Goal: Task Accomplishment & Management: Use online tool/utility

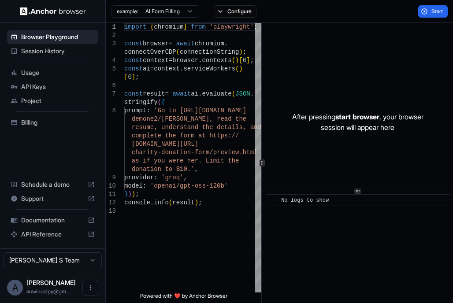
click at [45, 86] on span "API Keys" at bounding box center [58, 86] width 74 height 9
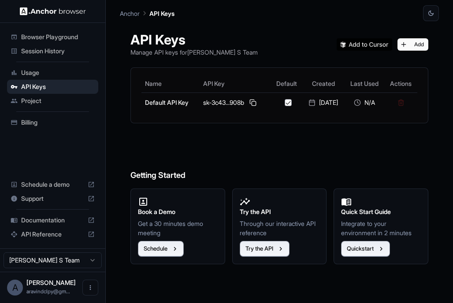
click at [287, 144] on h6 "Getting Started" at bounding box center [279, 158] width 298 height 48
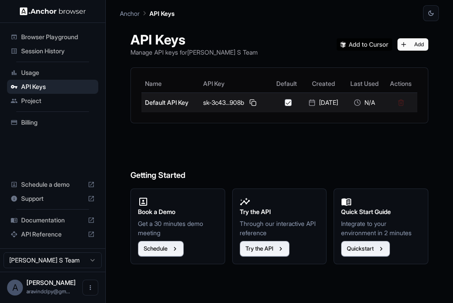
click at [161, 99] on td "Default API Key" at bounding box center [170, 103] width 58 height 20
click at [161, 100] on td "Default API Key" at bounding box center [170, 103] width 58 height 20
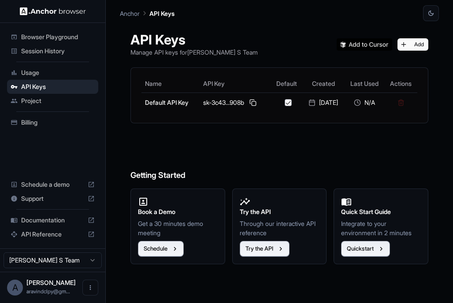
drag, startPoint x: 161, startPoint y: 100, endPoint x: 223, endPoint y: 133, distance: 70.2
click at [223, 133] on div "API Keys Manage API keys for Aravind S Team Add Name API Key Default Created La…" at bounding box center [279, 162] width 319 height 282
click at [71, 37] on span "Browser Playground" at bounding box center [58, 37] width 74 height 9
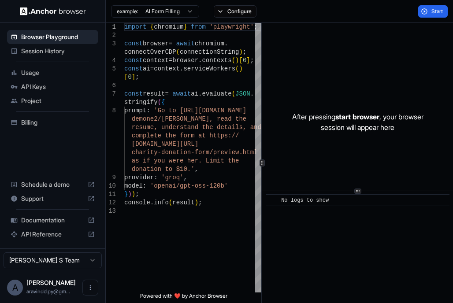
click at [191, 11] on html "Browser Playground Session History Usage API Keys Project Billing Schedule a de…" at bounding box center [226, 151] width 453 height 303
click at [49, 84] on span "API Keys" at bounding box center [58, 86] width 74 height 9
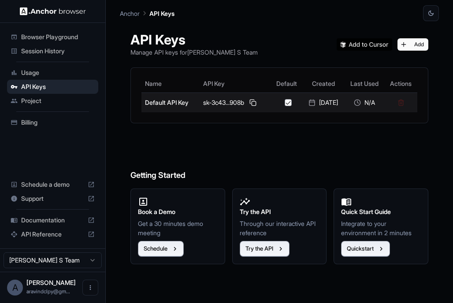
click at [176, 101] on td "Default API Key" at bounding box center [170, 103] width 58 height 20
click at [230, 103] on div "sk-3c43...908b" at bounding box center [235, 102] width 64 height 11
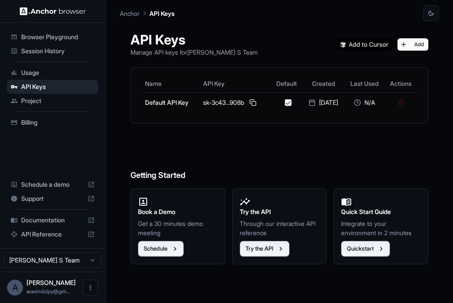
click at [62, 53] on span "Session History" at bounding box center [58, 51] width 74 height 9
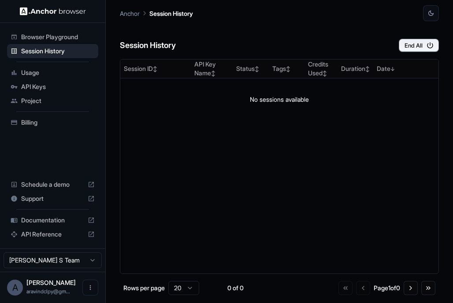
click at [37, 72] on span "Usage" at bounding box center [58, 72] width 74 height 9
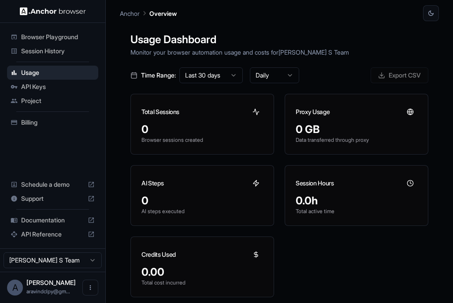
click at [68, 37] on span "Browser Playground" at bounding box center [58, 37] width 74 height 9
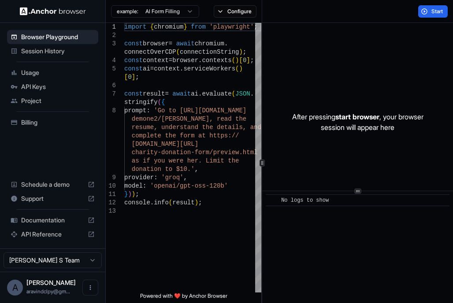
click at [62, 47] on span "Session History" at bounding box center [58, 51] width 74 height 9
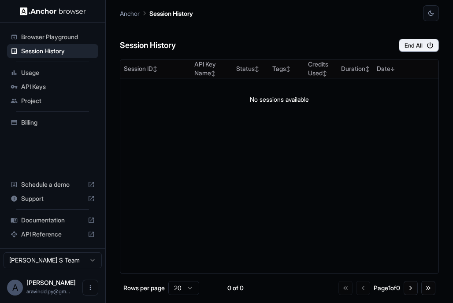
click at [62, 36] on span "Browser Playground" at bounding box center [58, 37] width 74 height 9
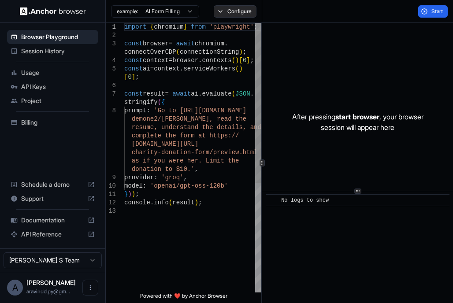
click at [236, 10] on button "Configure" at bounding box center [235, 11] width 43 height 12
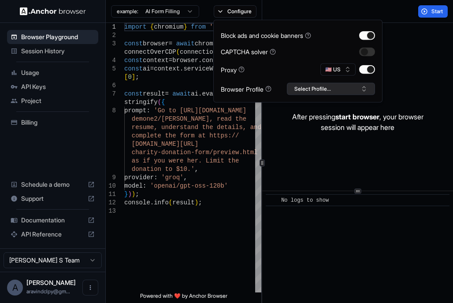
click at [339, 92] on button "Select Profile..." at bounding box center [331, 89] width 88 height 12
click at [334, 89] on button "Select Profile..." at bounding box center [331, 89] width 88 height 12
click at [286, 8] on div "Start" at bounding box center [357, 11] width 191 height 23
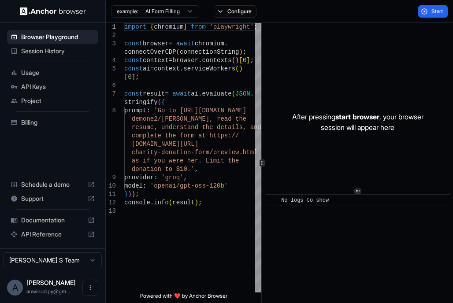
click at [178, 16] on html "Browser Playground Session History Usage API Keys Project Billing Schedule a de…" at bounding box center [226, 151] width 453 height 303
click at [180, 13] on html "Browser Playground Session History Usage API Keys Project Billing Schedule a de…" at bounding box center [226, 151] width 453 height 303
click at [297, 14] on html "Browser Playground Session History Usage API Keys Project Billing Schedule a de…" at bounding box center [226, 151] width 453 height 303
click at [39, 78] on div "Usage" at bounding box center [52, 73] width 91 height 14
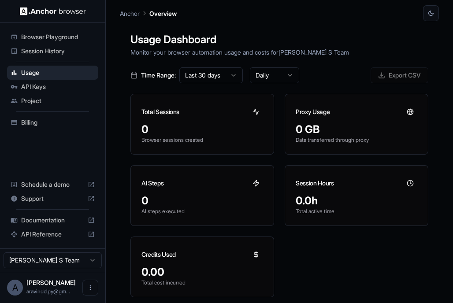
click at [48, 89] on span "API Keys" at bounding box center [58, 86] width 74 height 9
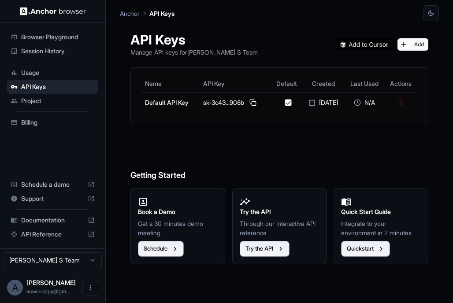
click at [43, 116] on div "Billing" at bounding box center [52, 122] width 91 height 14
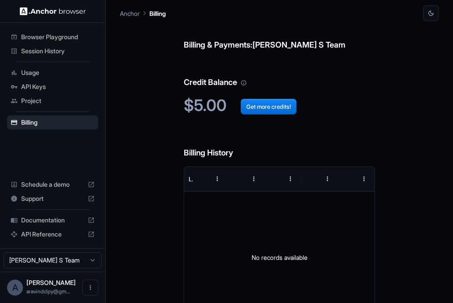
click at [51, 220] on span "Documentation" at bounding box center [52, 220] width 63 height 9
click at [45, 88] on span "API Keys" at bounding box center [58, 86] width 74 height 9
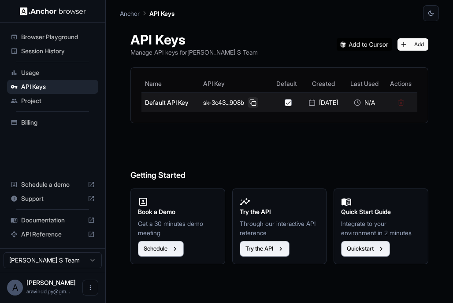
click at [254, 103] on button at bounding box center [253, 102] width 11 height 11
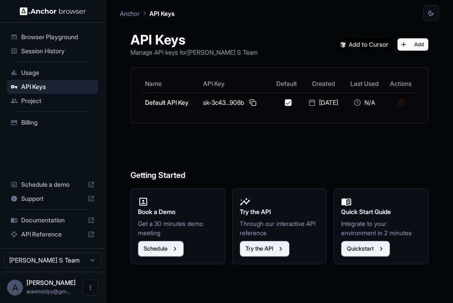
click at [64, 50] on span "Session History" at bounding box center [58, 51] width 74 height 9
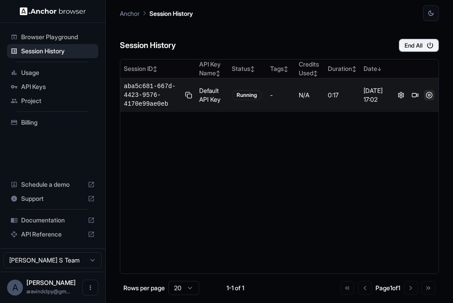
click at [428, 96] on button at bounding box center [429, 95] width 11 height 11
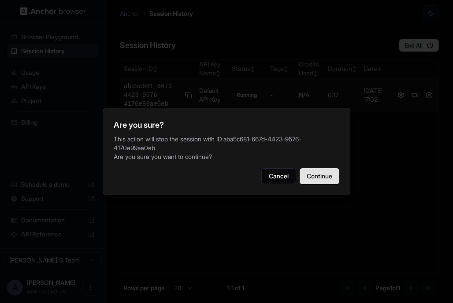
click at [325, 171] on button "Continue" at bounding box center [320, 176] width 40 height 16
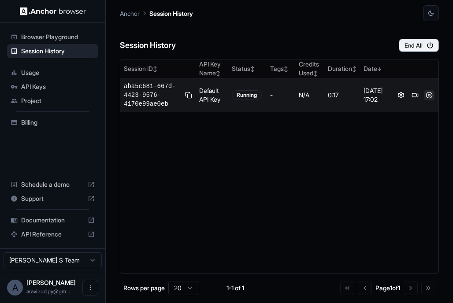
click at [428, 95] on button at bounding box center [429, 95] width 11 height 11
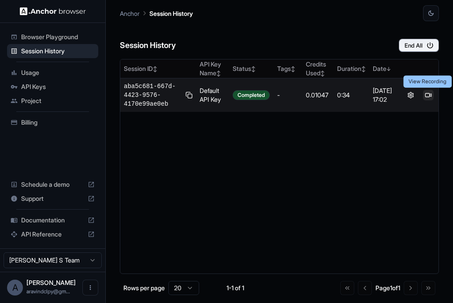
click at [428, 96] on button at bounding box center [428, 95] width 11 height 11
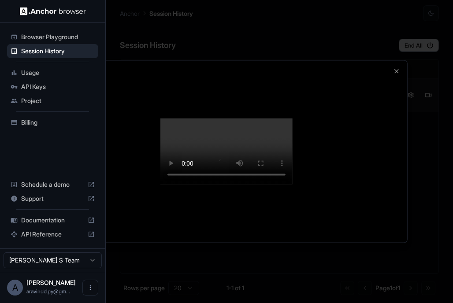
click at [259, 11] on div at bounding box center [226, 151] width 453 height 303
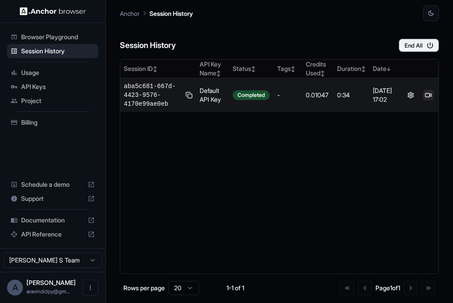
click at [428, 94] on button at bounding box center [428, 95] width 11 height 11
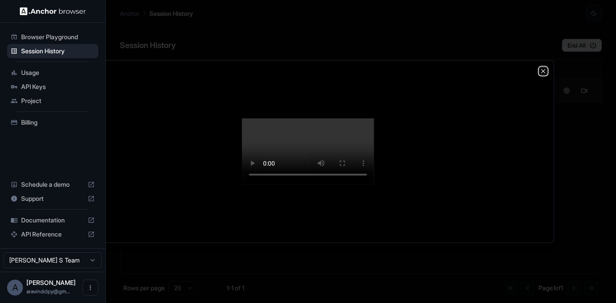
click at [453, 68] on icon "button" at bounding box center [543, 71] width 7 height 7
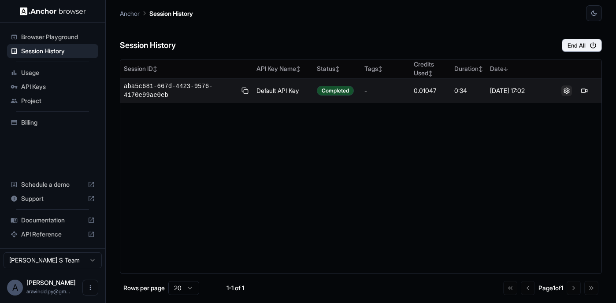
click at [453, 91] on button at bounding box center [567, 91] width 11 height 11
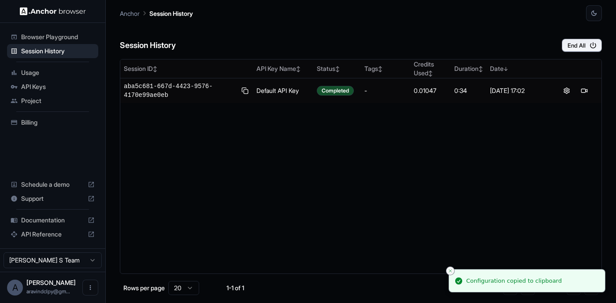
click at [450, 270] on icon "Close toast" at bounding box center [450, 270] width 5 height 5
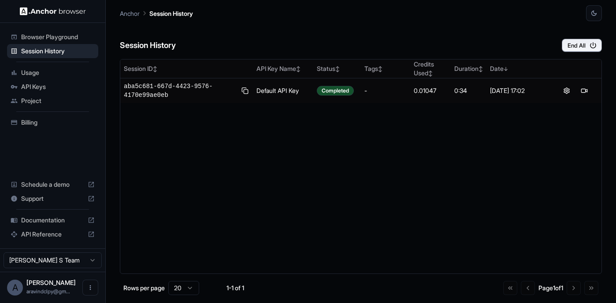
click at [453, 29] on div "Session History End All" at bounding box center [361, 36] width 482 height 31
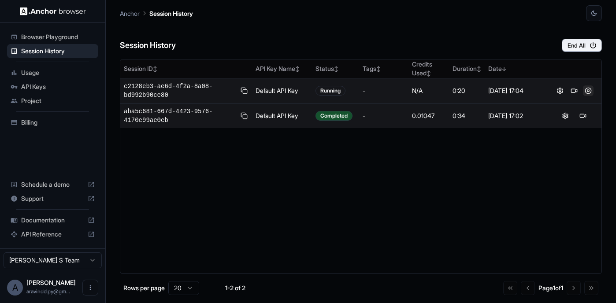
click at [453, 87] on button at bounding box center [588, 91] width 11 height 11
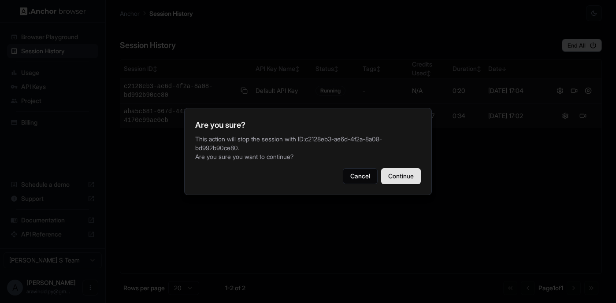
click at [403, 174] on button "Continue" at bounding box center [401, 176] width 40 height 16
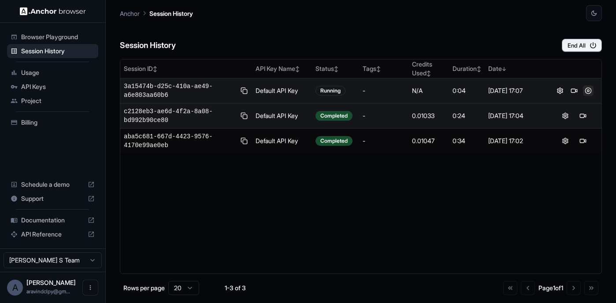
click at [453, 92] on button at bounding box center [588, 91] width 11 height 11
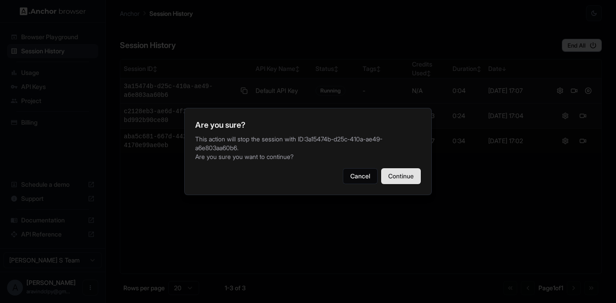
click at [406, 174] on button "Continue" at bounding box center [401, 176] width 40 height 16
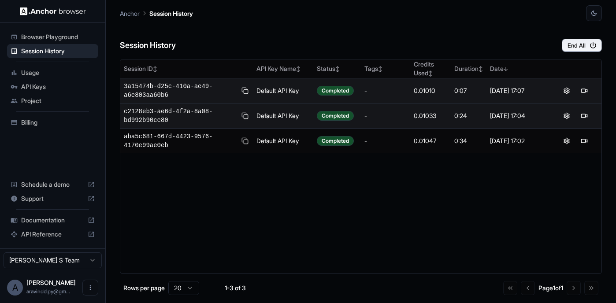
drag, startPoint x: 338, startPoint y: 28, endPoint x: 272, endPoint y: 26, distance: 65.3
click at [272, 26] on div "Session History End All" at bounding box center [361, 36] width 482 height 31
click at [403, 24] on div "Session History End All" at bounding box center [361, 36] width 482 height 31
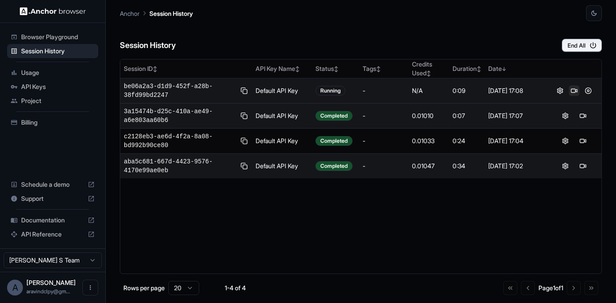
click at [576, 91] on button at bounding box center [574, 91] width 11 height 11
click at [588, 91] on button at bounding box center [588, 91] width 11 height 11
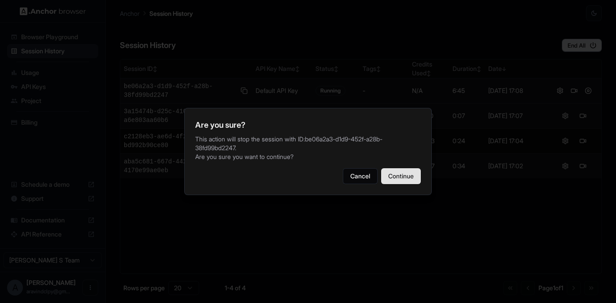
click at [402, 178] on button "Continue" at bounding box center [401, 176] width 40 height 16
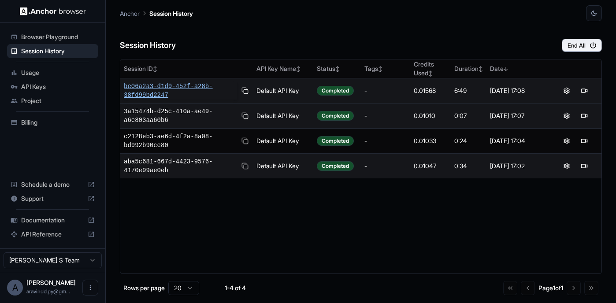
click at [185, 89] on span "be06a2a3-d1d9-452f-a28b-38fd99bd2247" at bounding box center [180, 91] width 113 height 18
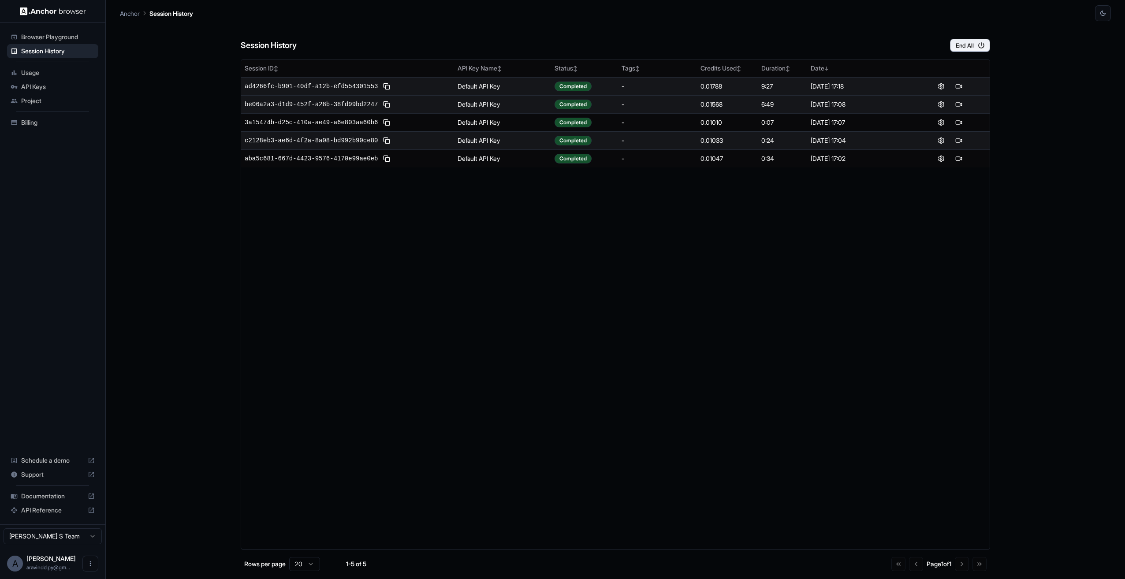
click at [616, 29] on div "Session History End All" at bounding box center [615, 36] width 749 height 31
click at [616, 46] on button "End All" at bounding box center [970, 45] width 40 height 13
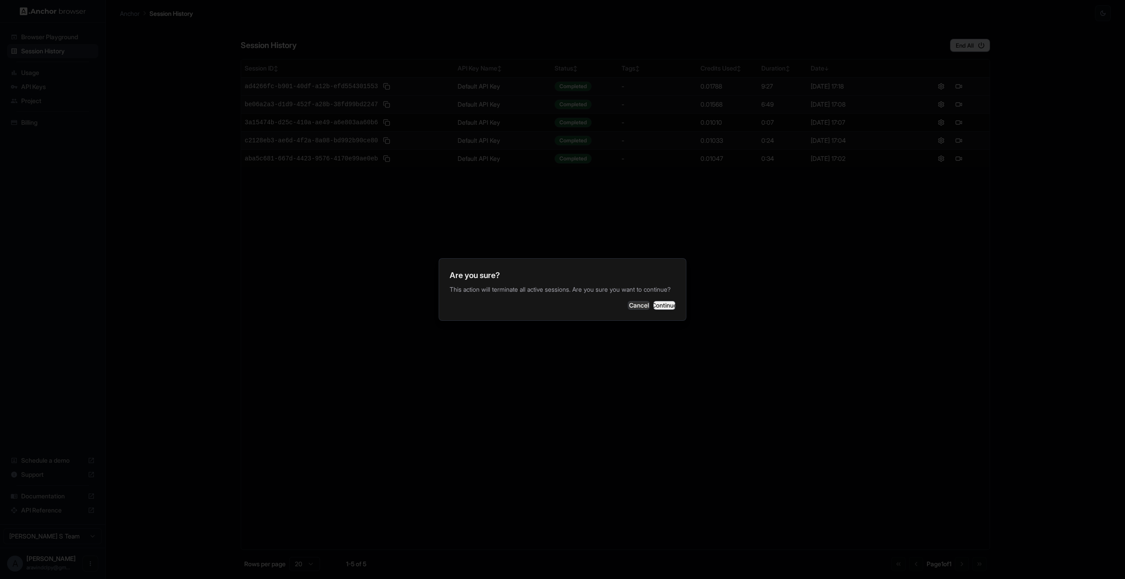
click at [616, 303] on button "Continue" at bounding box center [664, 305] width 22 height 9
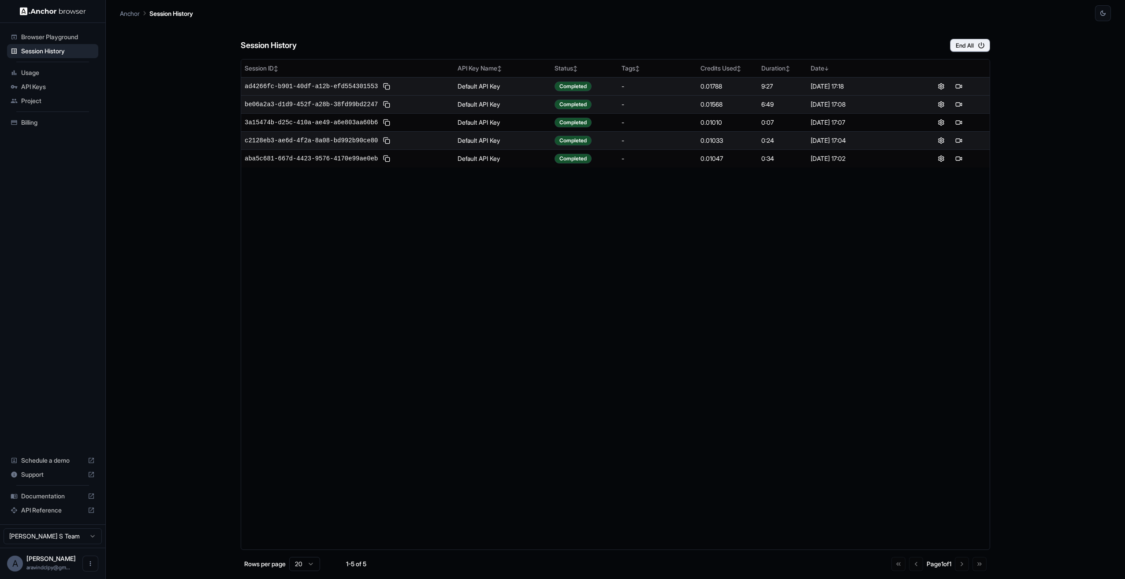
click at [128, 15] on p "Anchor" at bounding box center [130, 13] width 20 height 9
click at [137, 11] on p "Anchor" at bounding box center [130, 13] width 20 height 9
drag, startPoint x: 90, startPoint y: 417, endPoint x: 91, endPoint y: 423, distance: 6.3
click at [91, 303] on div "Browser Playground Session History Usage API Keys Project Billing Schedule a de…" at bounding box center [52, 274] width 105 height 502
click at [90, 303] on icon "Open menu" at bounding box center [90, 563] width 7 height 7
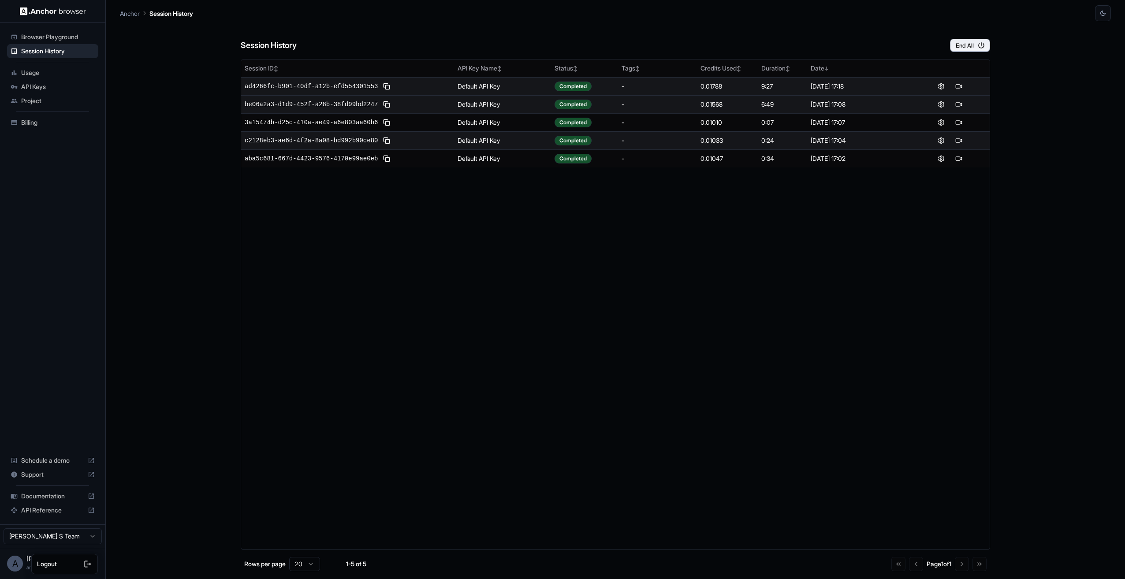
click at [57, 303] on div at bounding box center [562, 289] width 1125 height 579
click at [31, 303] on span "[PERSON_NAME]" at bounding box center [50, 558] width 49 height 7
click at [15, 303] on div "A" at bounding box center [15, 564] width 16 height 16
click at [53, 39] on span "Browser Playground" at bounding box center [58, 37] width 74 height 9
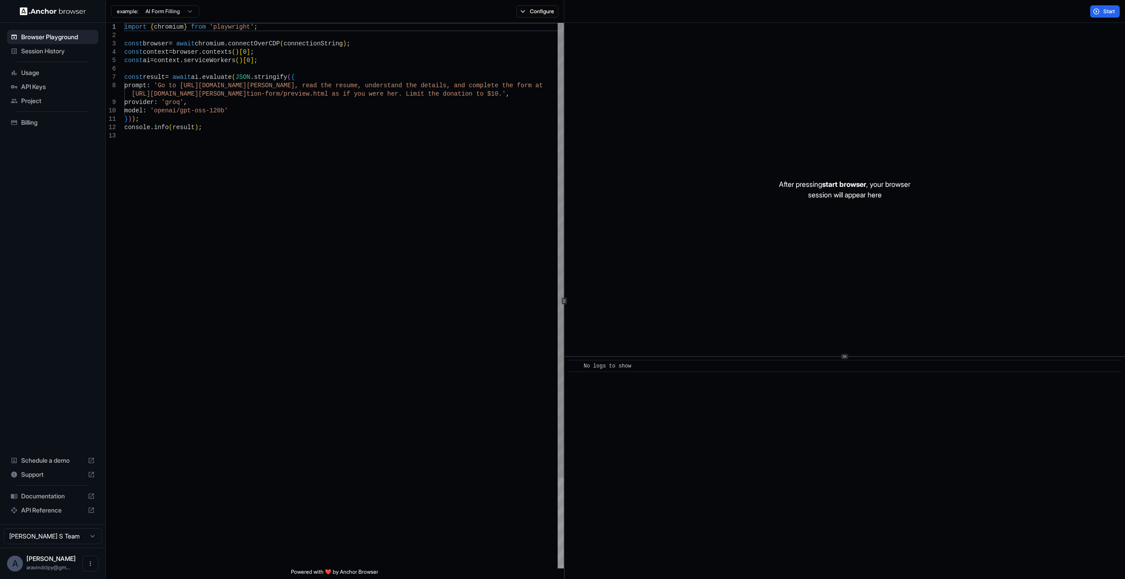
click at [38, 76] on span "Usage" at bounding box center [58, 72] width 74 height 9
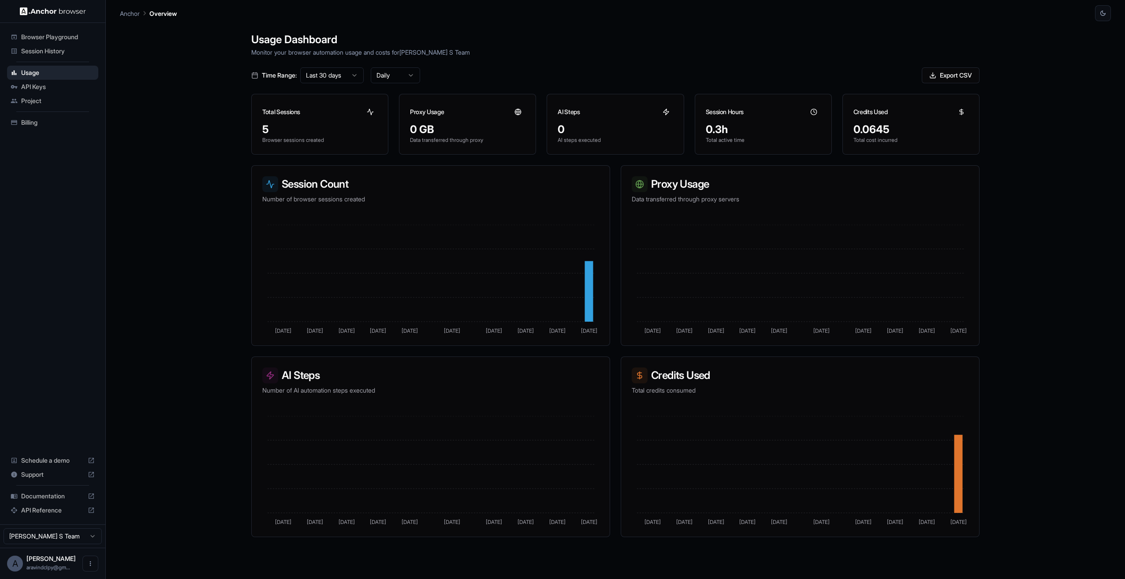
click at [35, 100] on span "Project" at bounding box center [58, 101] width 74 height 9
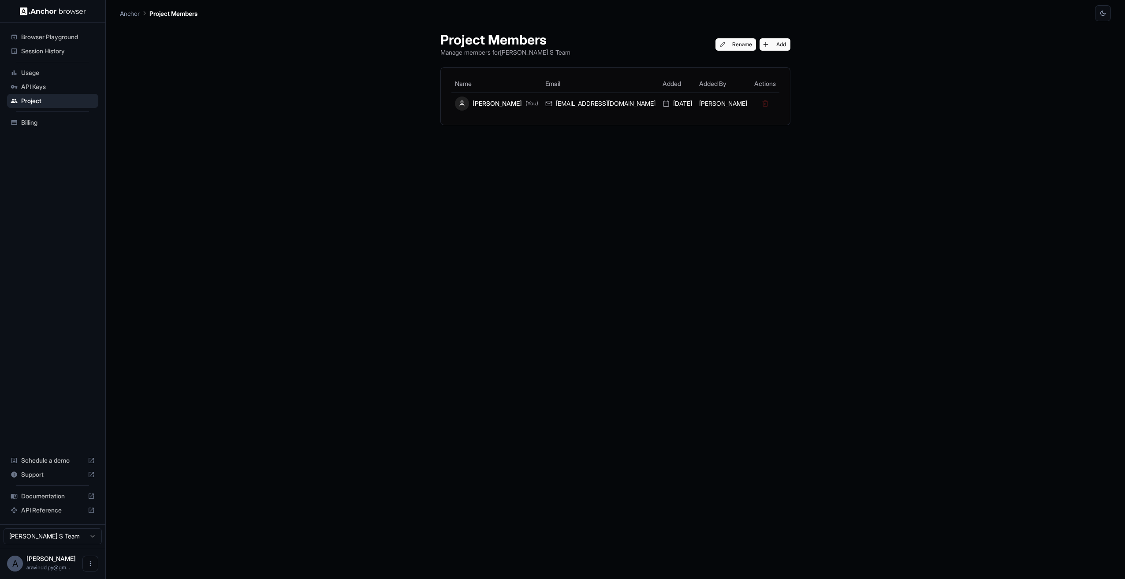
click at [45, 90] on span "API Keys" at bounding box center [58, 86] width 74 height 9
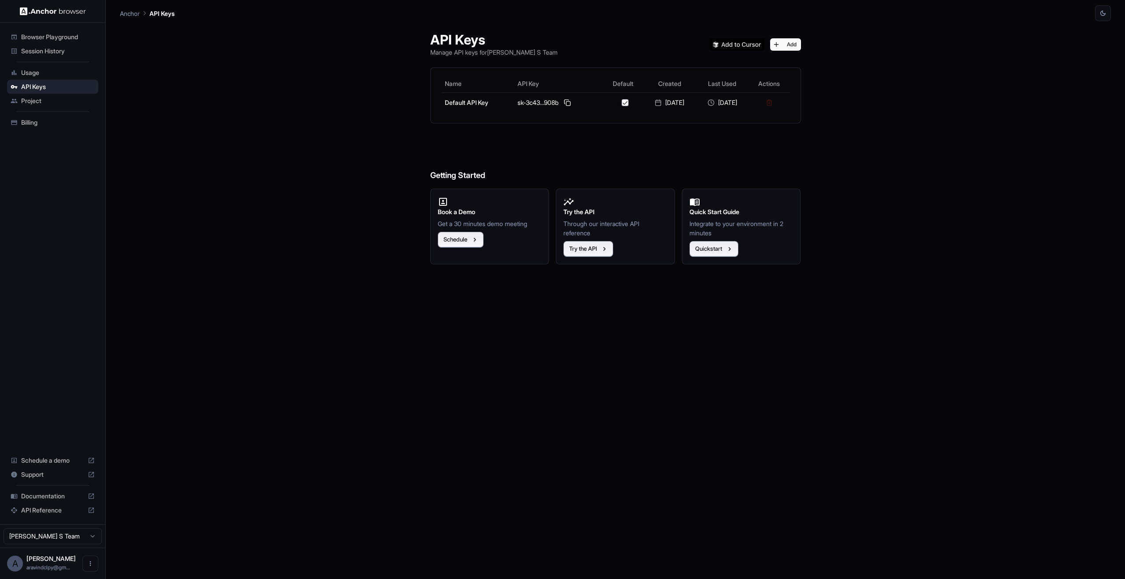
click at [41, 121] on span "Billing" at bounding box center [58, 122] width 74 height 9
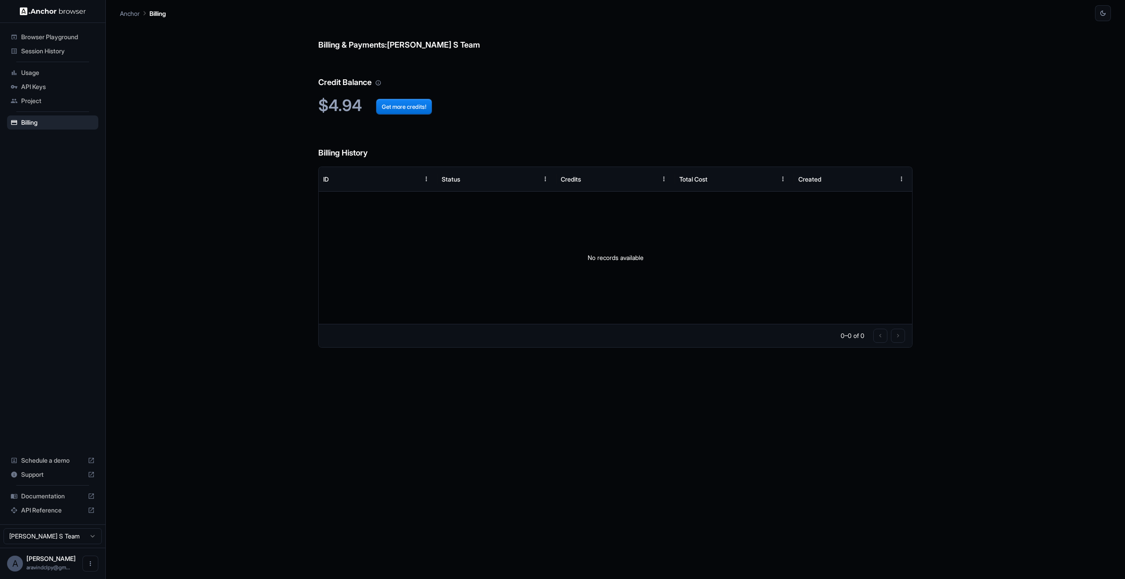
click at [66, 52] on span "Session History" at bounding box center [58, 51] width 74 height 9
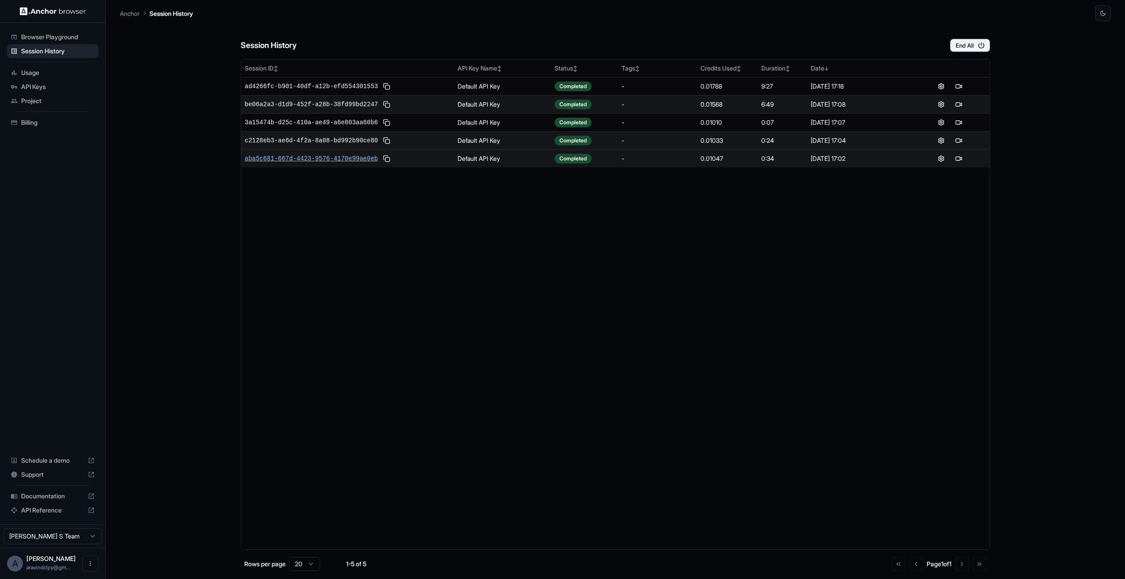
click at [333, 158] on span "aba5c681-667d-4423-9576-4170e99ae0eb" at bounding box center [311, 158] width 133 height 9
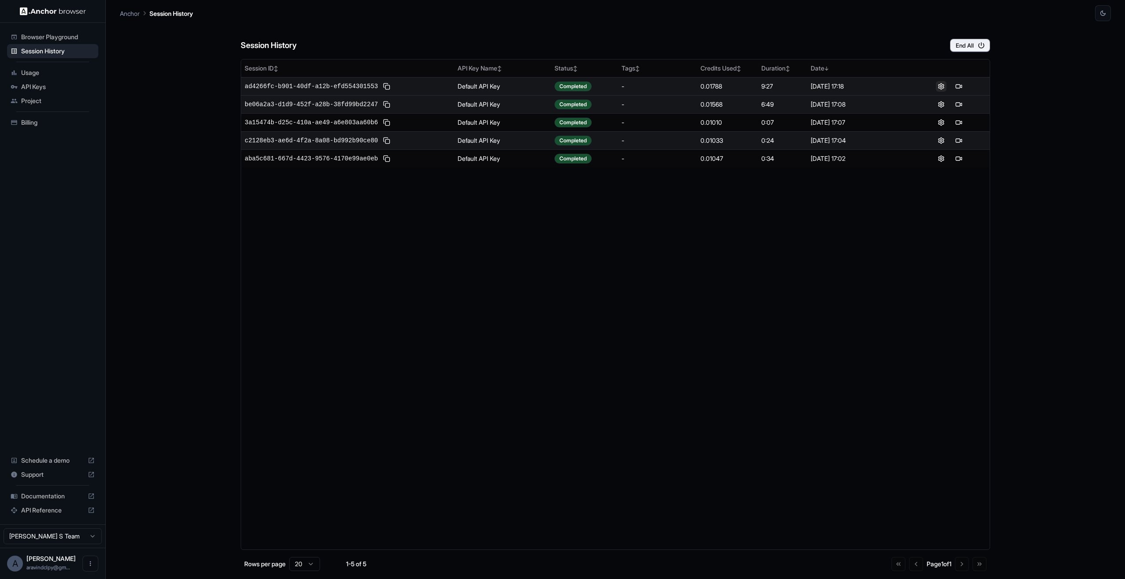
click at [616, 86] on button at bounding box center [941, 86] width 11 height 11
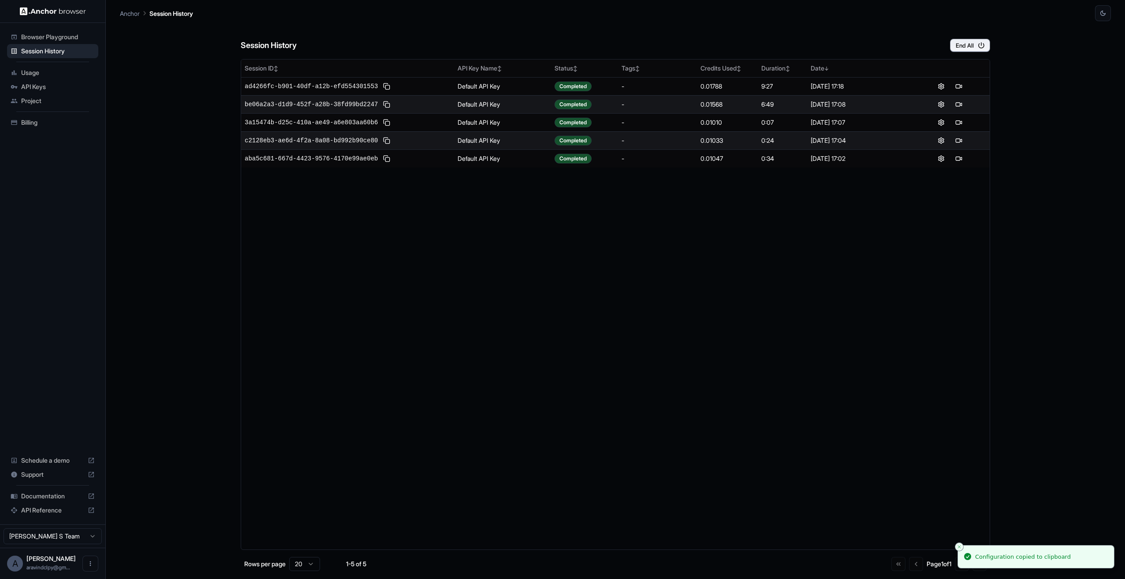
click at [616, 133] on div "Session History End All Session ID ↕ API Key Name ↕ Status ↕ Tags ↕ Credits Use…" at bounding box center [615, 300] width 991 height 558
click at [150, 168] on div "Session History End All Session ID ↕ API Key Name ↕ Status ↕ Tags ↕ Credits Use…" at bounding box center [615, 300] width 991 height 558
click at [92, 303] on html "Browser Playground Session History Usage API Keys Project Billing Schedule a de…" at bounding box center [562, 289] width 1125 height 579
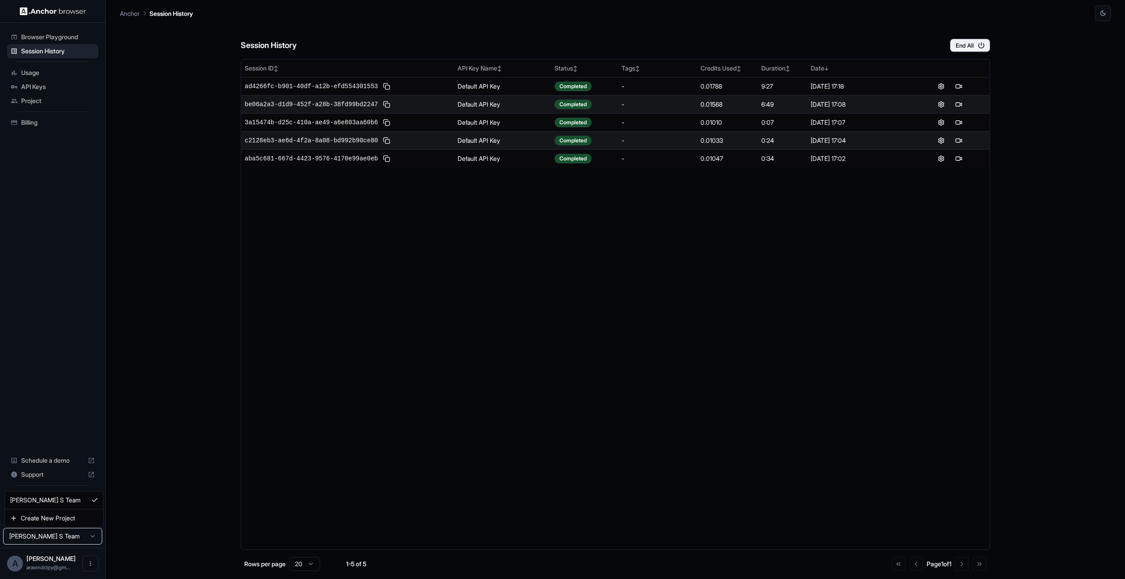
click at [92, 303] on html "Browser Playground Session History Usage API Keys Project Billing Schedule a de…" at bounding box center [562, 289] width 1125 height 579
click at [93, 303] on icon "Open menu" at bounding box center [90, 563] width 7 height 7
click at [159, 303] on div at bounding box center [562, 289] width 1125 height 579
click at [48, 101] on span "Project" at bounding box center [58, 101] width 74 height 9
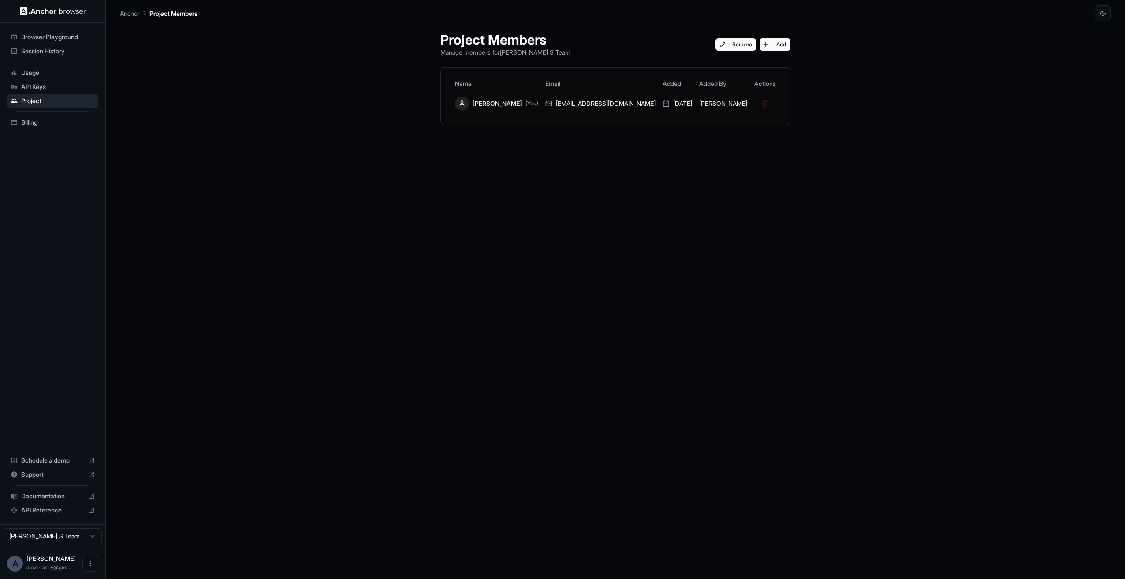
click at [54, 82] on span "API Keys" at bounding box center [58, 86] width 74 height 9
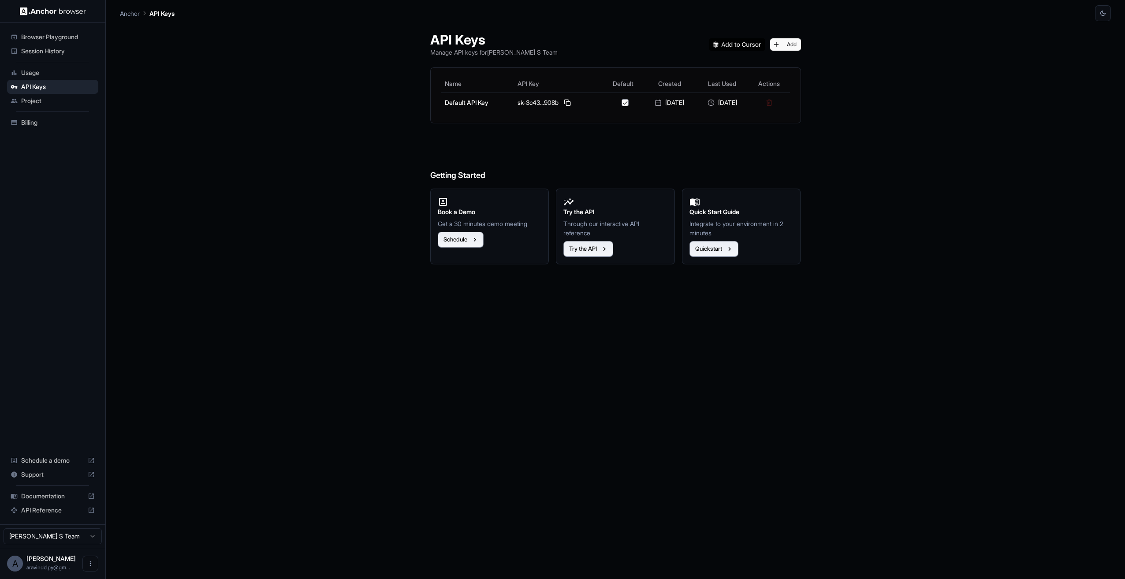
click at [324, 119] on div "API Keys Manage API keys for Aravind S Team Add Name API Key Default Created La…" at bounding box center [615, 300] width 991 height 558
click at [51, 75] on span "Usage" at bounding box center [58, 72] width 74 height 9
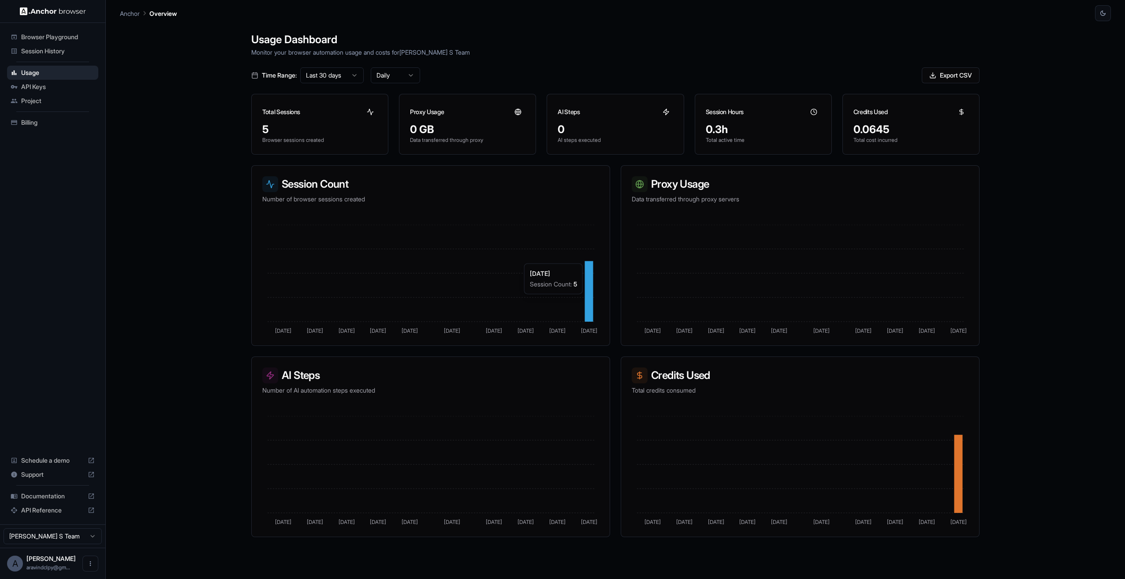
click at [594, 298] on icon "Sep 9 Sep 12 Sep 15 Sep 18 Sep 21 Sep 25 Sep 29 Oct 2 Oct 5 Oct 8" at bounding box center [430, 280] width 337 height 110
click at [585, 294] on icon at bounding box center [588, 291] width 8 height 61
click at [63, 34] on span "Browser Playground" at bounding box center [58, 37] width 74 height 9
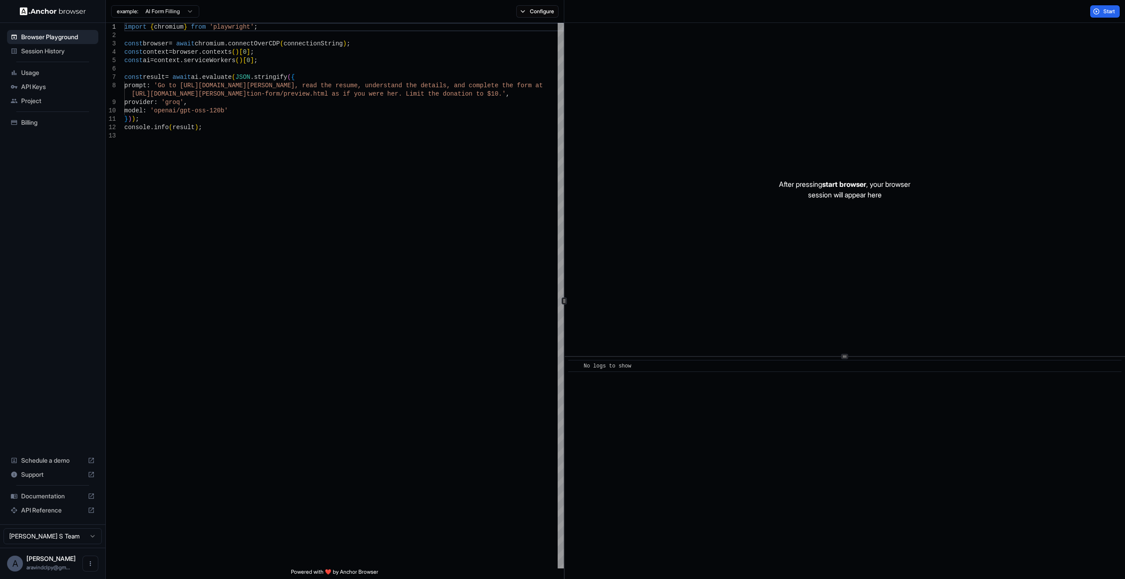
click at [177, 11] on html "Browser Playground Session History Usage API Keys Project Billing Schedule a de…" at bounding box center [562, 289] width 1125 height 579
click at [173, 17] on html "Browser Playground Session History Usage API Keys Project Billing Schedule a de…" at bounding box center [562, 289] width 1125 height 579
click at [552, 11] on button "Configure" at bounding box center [537, 11] width 43 height 12
click at [616, 70] on button "🇺🇸 US" at bounding box center [640, 69] width 35 height 12
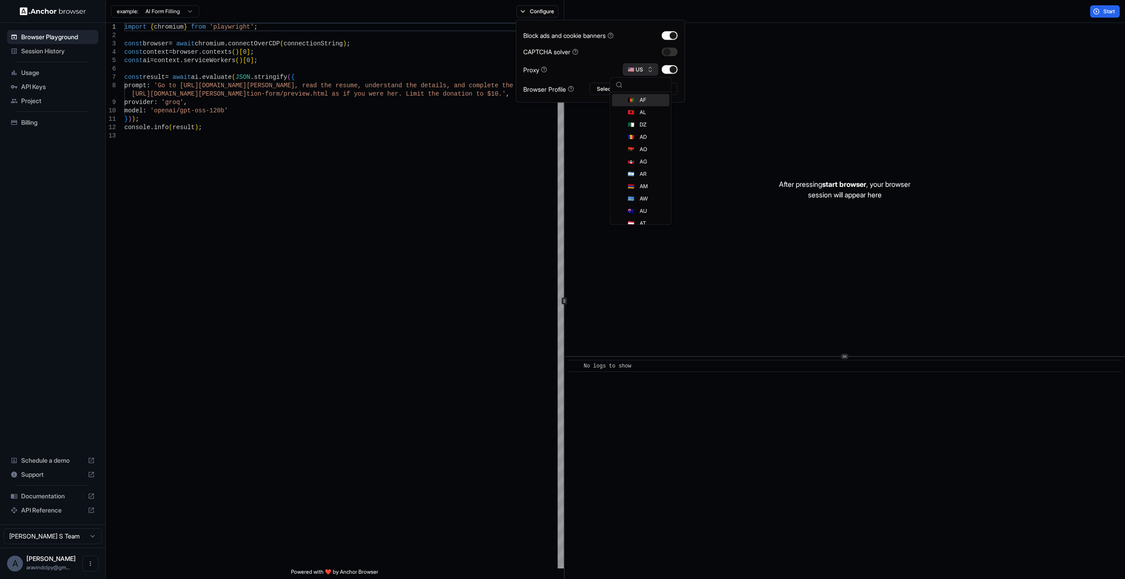
click at [616, 70] on button "🇺🇸 US" at bounding box center [640, 69] width 35 height 12
click at [616, 84] on button "Select Profile..." at bounding box center [633, 89] width 88 height 12
click at [616, 85] on button "Select Profile..." at bounding box center [633, 89] width 88 height 12
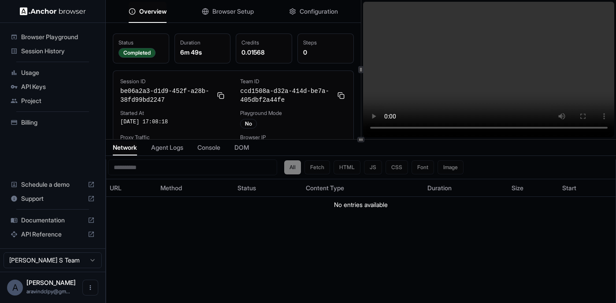
click at [171, 148] on span "Agent Logs" at bounding box center [167, 147] width 32 height 9
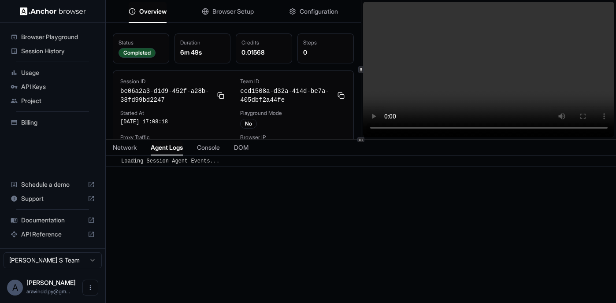
click at [213, 147] on span "Console" at bounding box center [208, 147] width 23 height 9
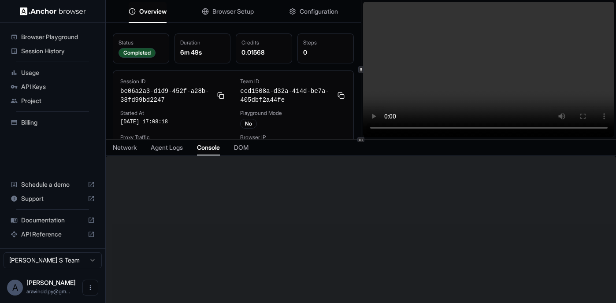
click at [249, 147] on span "DOM" at bounding box center [241, 147] width 15 height 9
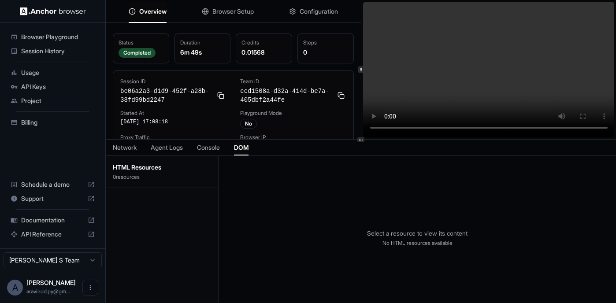
click at [127, 146] on span "Network" at bounding box center [125, 147] width 24 height 9
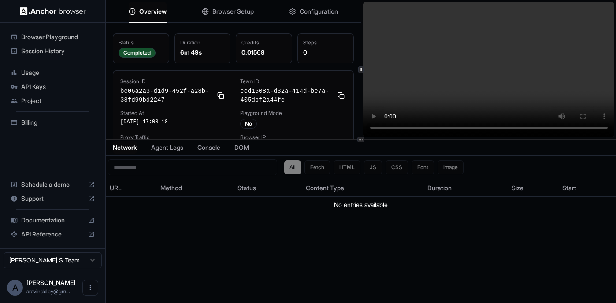
click at [314, 47] on div "Steps 0" at bounding box center [326, 48] width 56 height 30
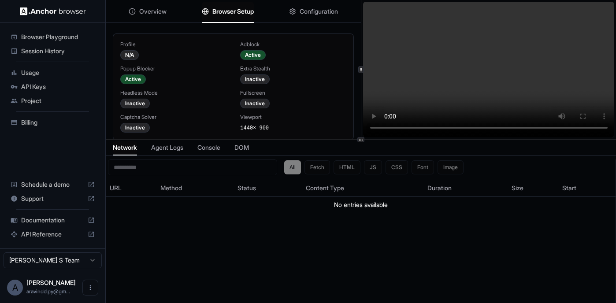
click at [238, 15] on span "Browser Setup" at bounding box center [232, 11] width 41 height 9
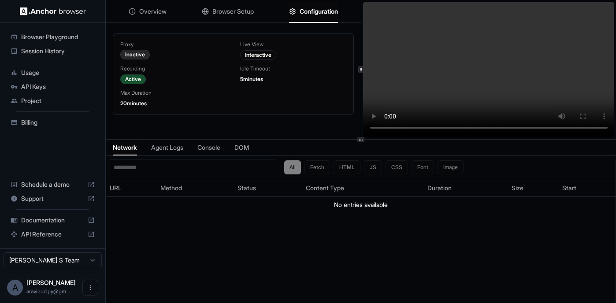
click at [318, 11] on span "Configuration" at bounding box center [319, 11] width 38 height 9
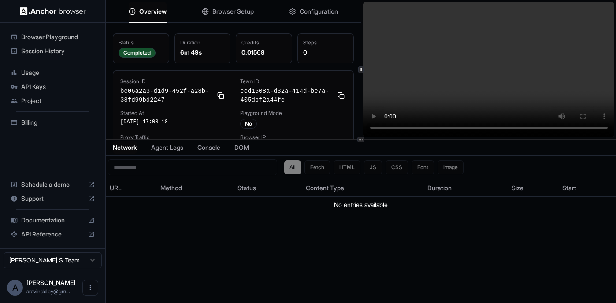
click at [142, 8] on span "Overview" at bounding box center [152, 11] width 27 height 9
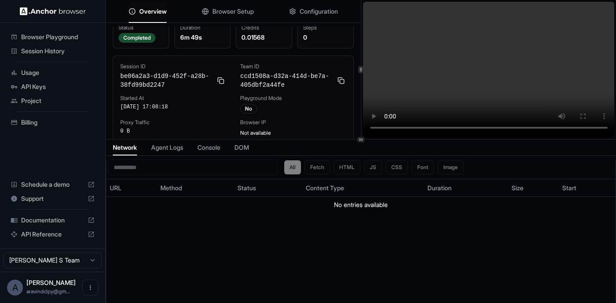
scroll to position [23, 0]
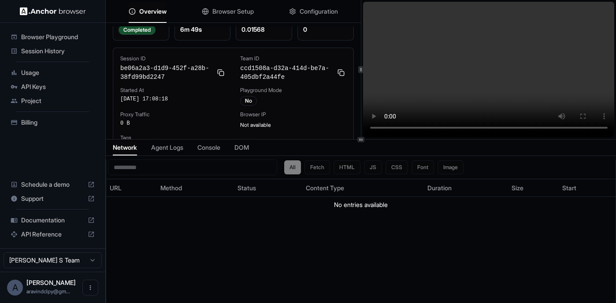
click at [175, 149] on span "Agent Logs" at bounding box center [167, 147] width 32 height 9
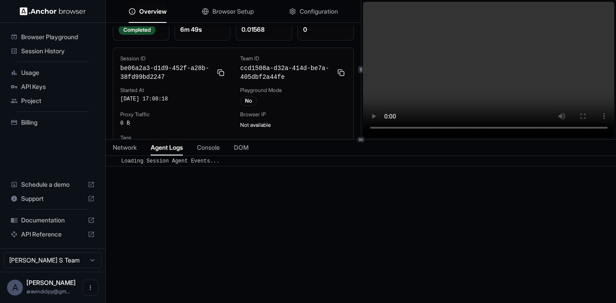
click at [207, 148] on span "Console" at bounding box center [208, 147] width 23 height 9
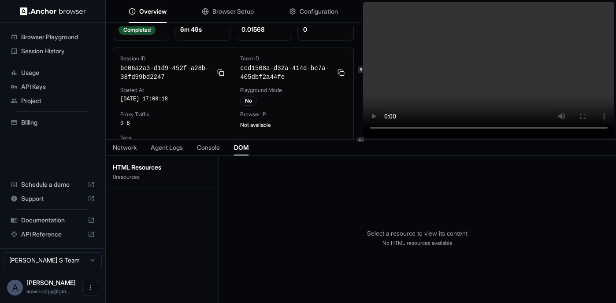
click at [249, 145] on span "DOM" at bounding box center [241, 147] width 15 height 9
click at [139, 149] on div "Network Agent Logs Console DOM" at bounding box center [361, 148] width 510 height 16
click at [136, 149] on span "Network" at bounding box center [125, 147] width 24 height 9
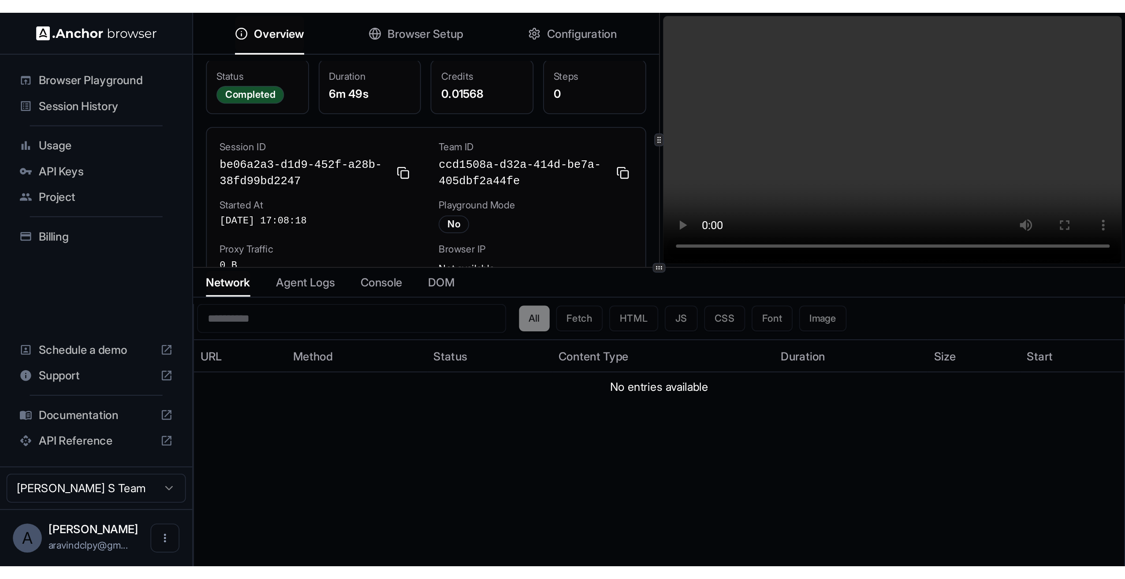
scroll to position [0, 0]
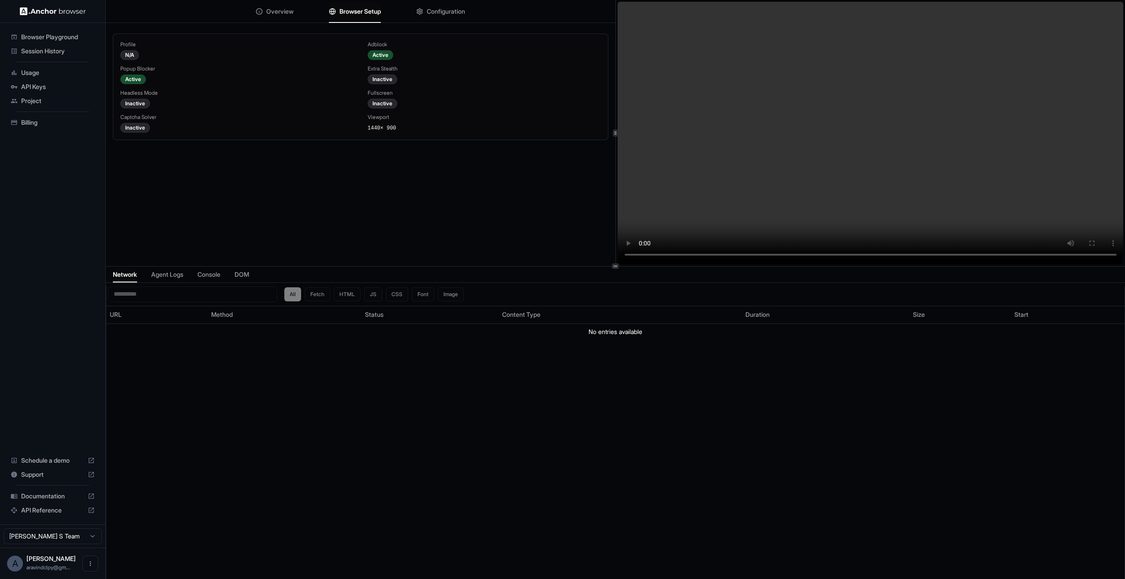
click at [372, 11] on span "Browser Setup" at bounding box center [359, 11] width 41 height 9
click at [442, 13] on span "Configuration" at bounding box center [446, 11] width 38 height 9
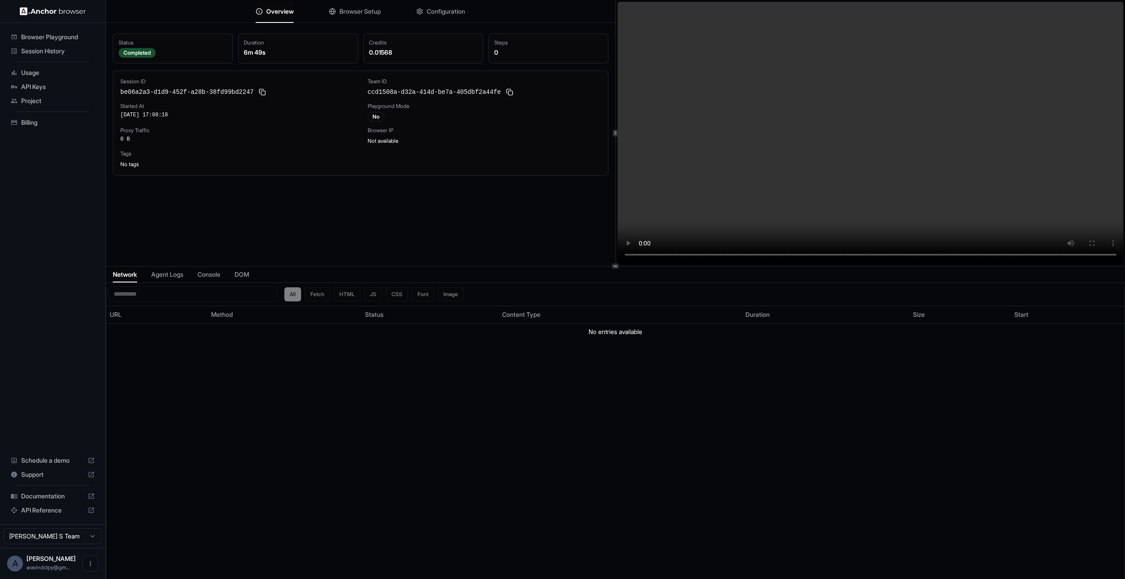
click at [271, 9] on span "Overview" at bounding box center [279, 11] width 27 height 9
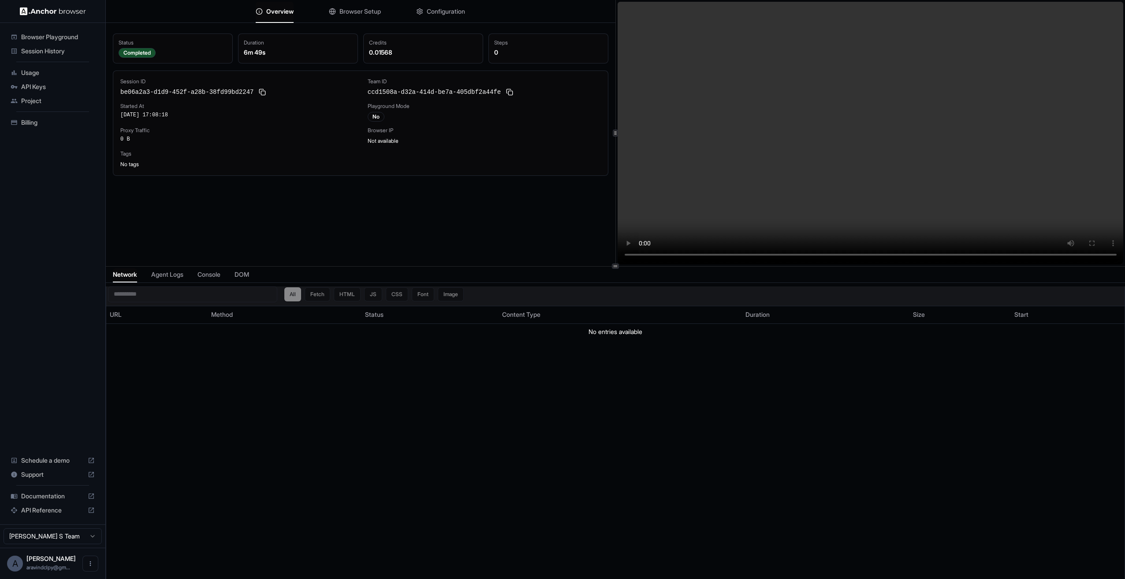
click at [317, 291] on div "All Fetch HTML JS CSS Font Image" at bounding box center [373, 294] width 179 height 14
click at [323, 294] on div "All Fetch HTML JS CSS Font Image" at bounding box center [373, 294] width 179 height 14
click at [322, 294] on div "All Fetch HTML JS CSS Font Image" at bounding box center [373, 294] width 179 height 14
click at [339, 293] on div "All Fetch HTML JS CSS Font Image" at bounding box center [373, 294] width 179 height 14
click at [350, 294] on div "All Fetch HTML JS CSS Font Image" at bounding box center [373, 294] width 179 height 14
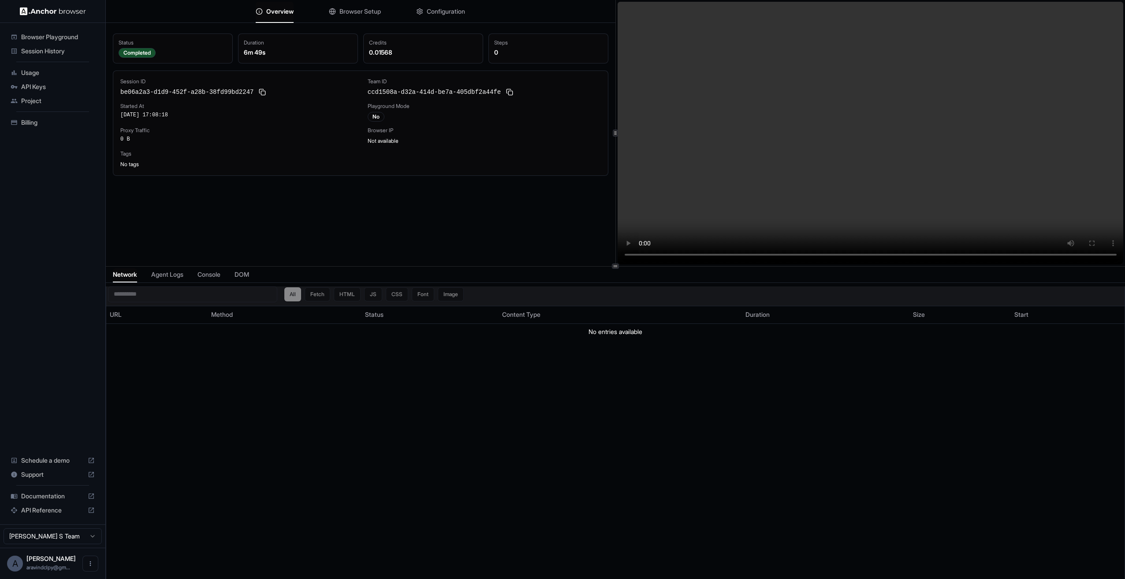
click at [384, 296] on div "All Fetch HTML JS CSS Font Image" at bounding box center [373, 294] width 179 height 14
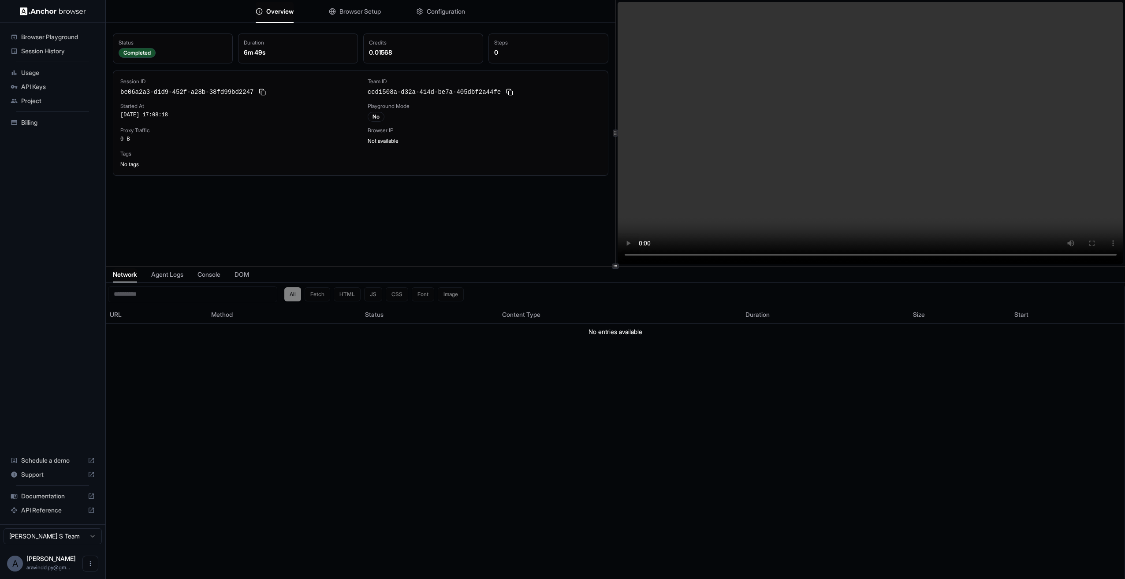
click at [178, 275] on span "Agent Logs" at bounding box center [167, 274] width 32 height 9
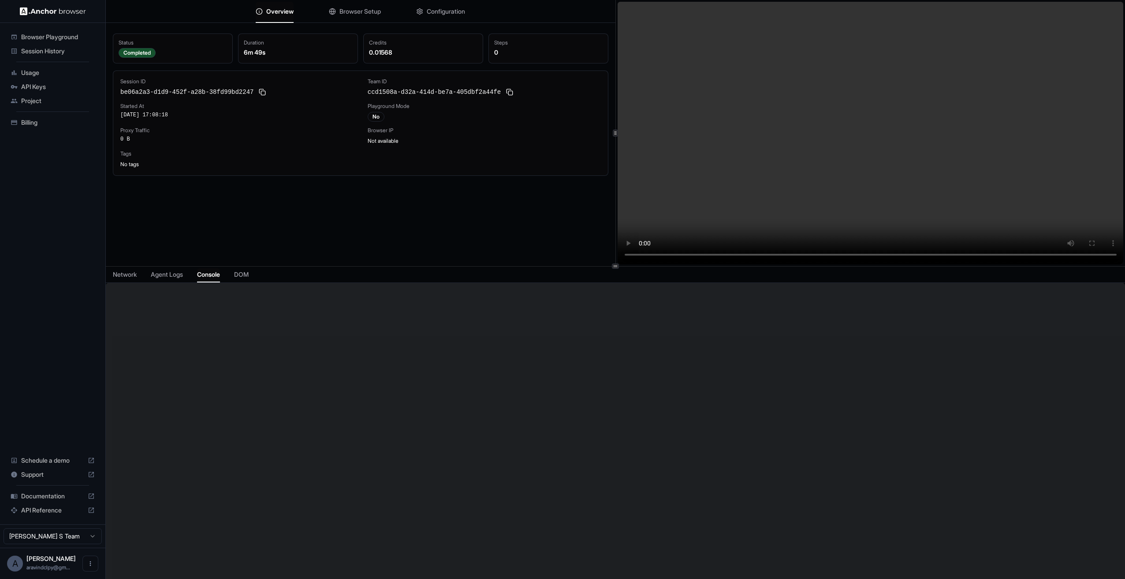
click at [218, 272] on span "Console" at bounding box center [208, 274] width 23 height 9
click at [248, 272] on span "DOM" at bounding box center [241, 274] width 15 height 9
click at [219, 277] on span "Console" at bounding box center [208, 274] width 23 height 9
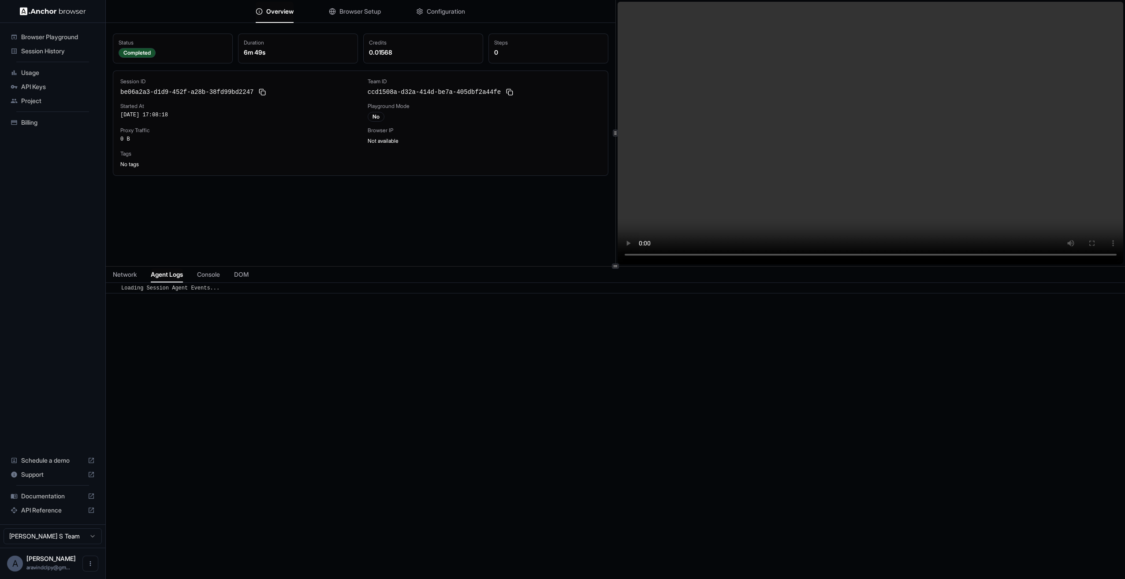
click at [176, 276] on span "Agent Logs" at bounding box center [167, 274] width 32 height 9
click at [128, 272] on span "Network" at bounding box center [125, 274] width 24 height 9
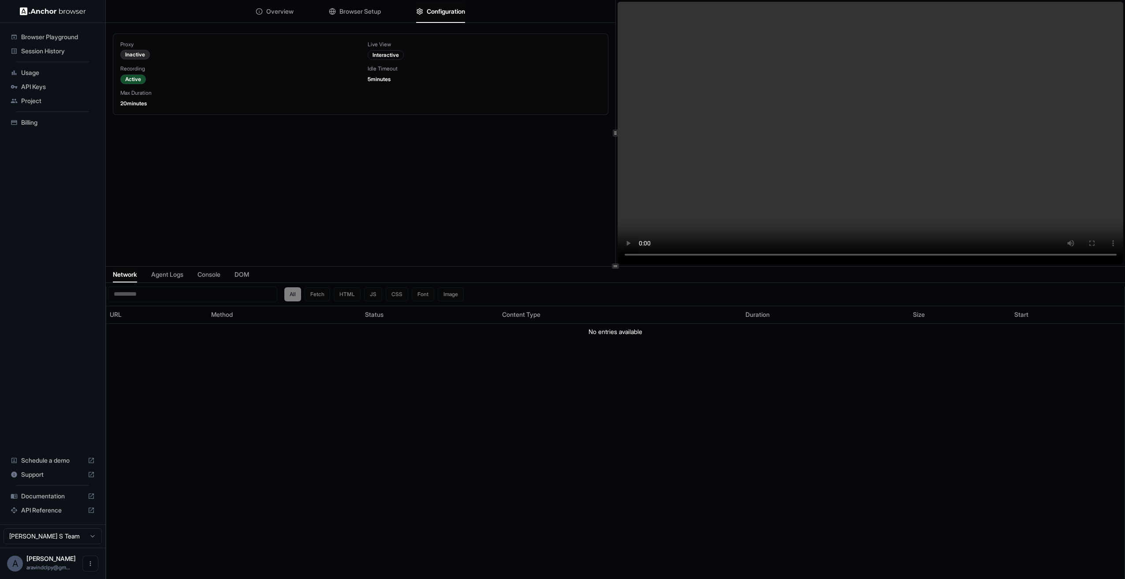
click at [430, 11] on span "Configuration" at bounding box center [446, 11] width 38 height 9
click at [272, 4] on button "Overview" at bounding box center [275, 11] width 38 height 19
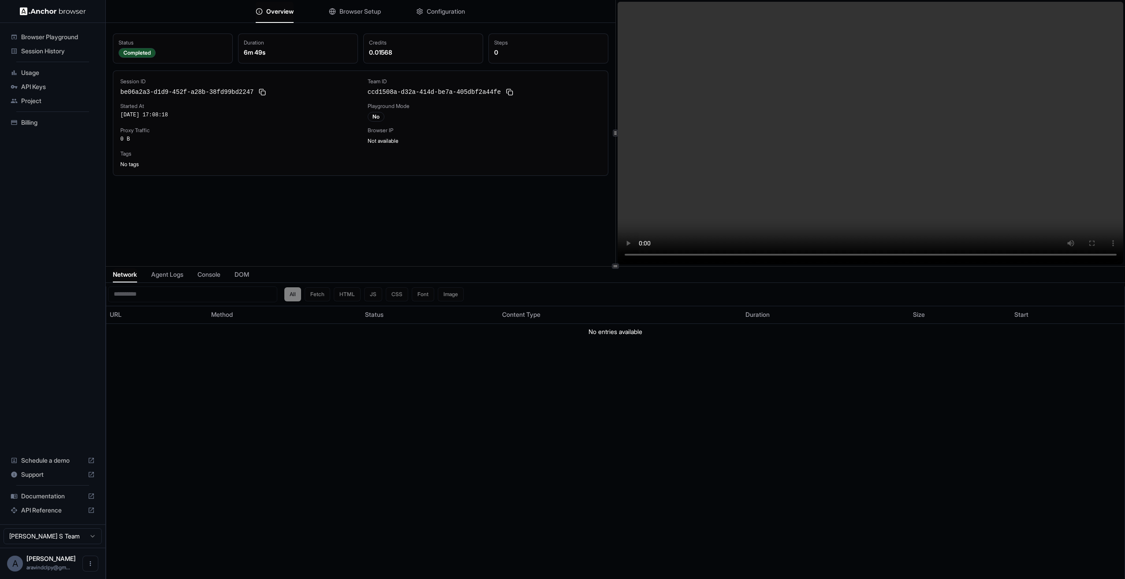
click at [406, 52] on div "0.01568" at bounding box center [423, 52] width 108 height 9
click at [72, 47] on span "Session History" at bounding box center [58, 51] width 74 height 9
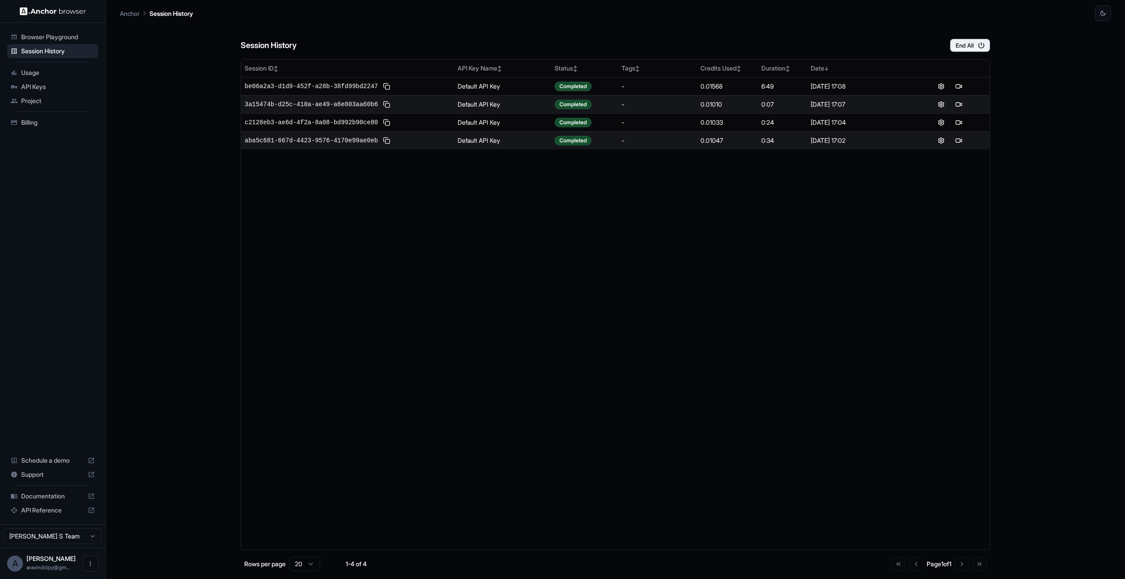
click at [50, 71] on span "Usage" at bounding box center [58, 72] width 74 height 9
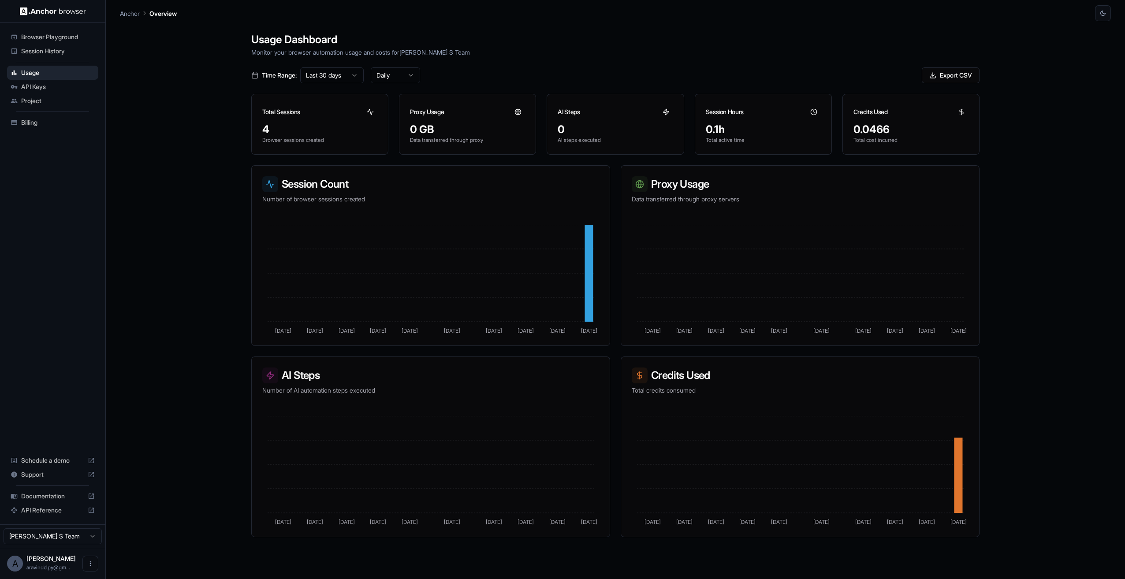
click at [54, 101] on span "Project" at bounding box center [58, 101] width 74 height 9
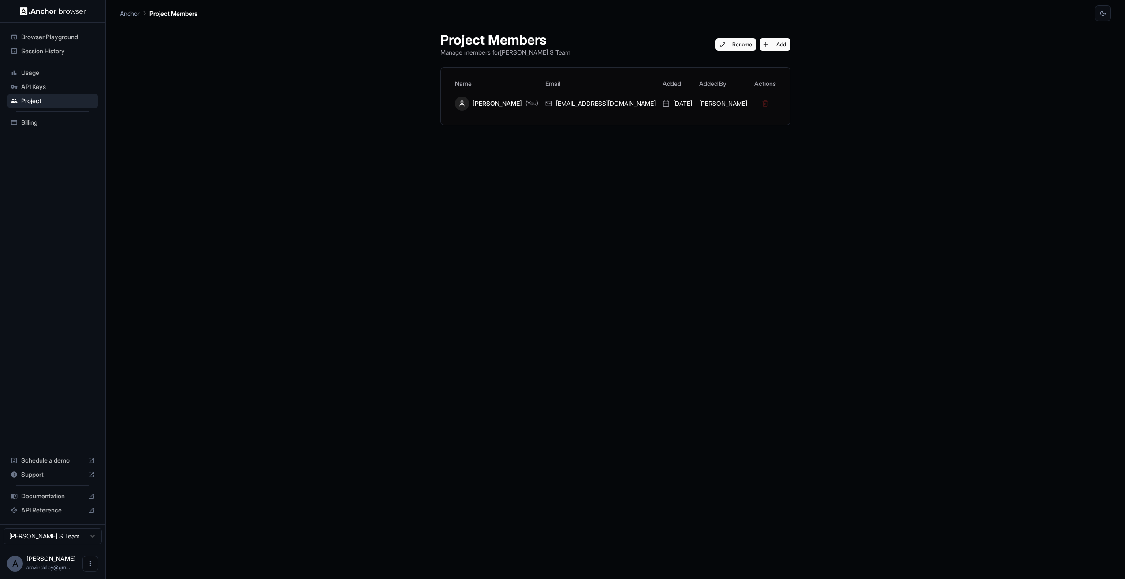
click at [51, 90] on span "API Keys" at bounding box center [58, 86] width 74 height 9
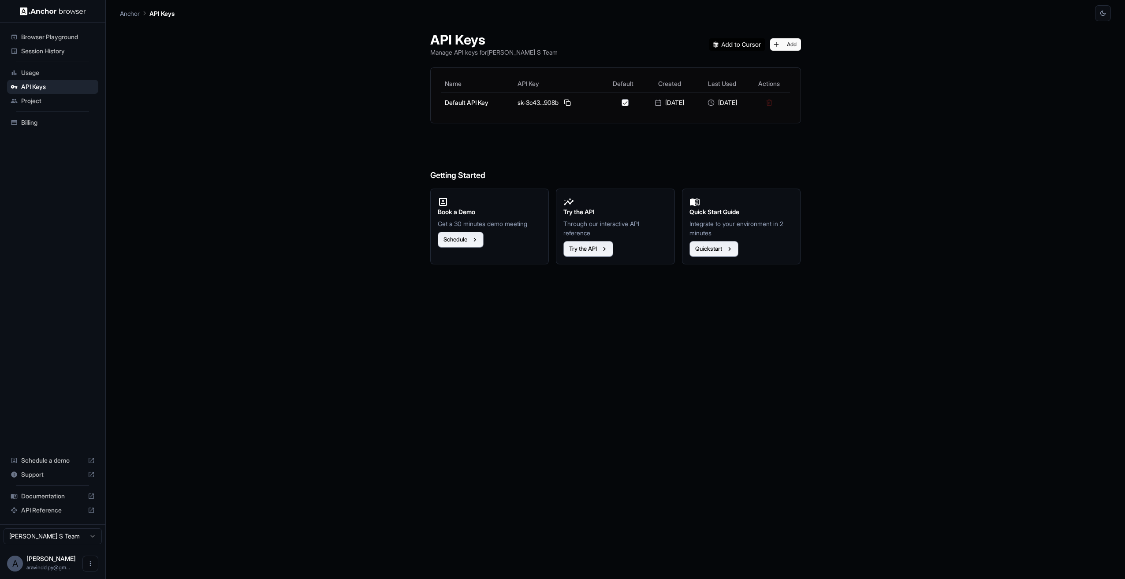
click at [56, 70] on span "Usage" at bounding box center [58, 72] width 74 height 9
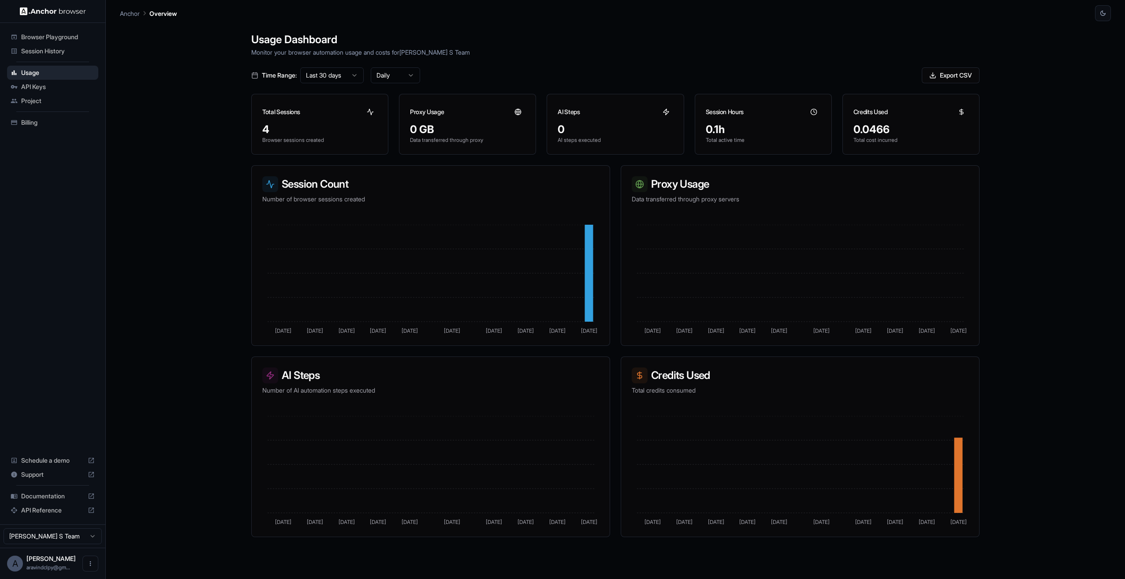
click at [616, 52] on p "Monitor your browser automation usage and costs for Aravind S Team" at bounding box center [615, 52] width 728 height 9
click at [52, 51] on span "Session History" at bounding box center [58, 51] width 74 height 9
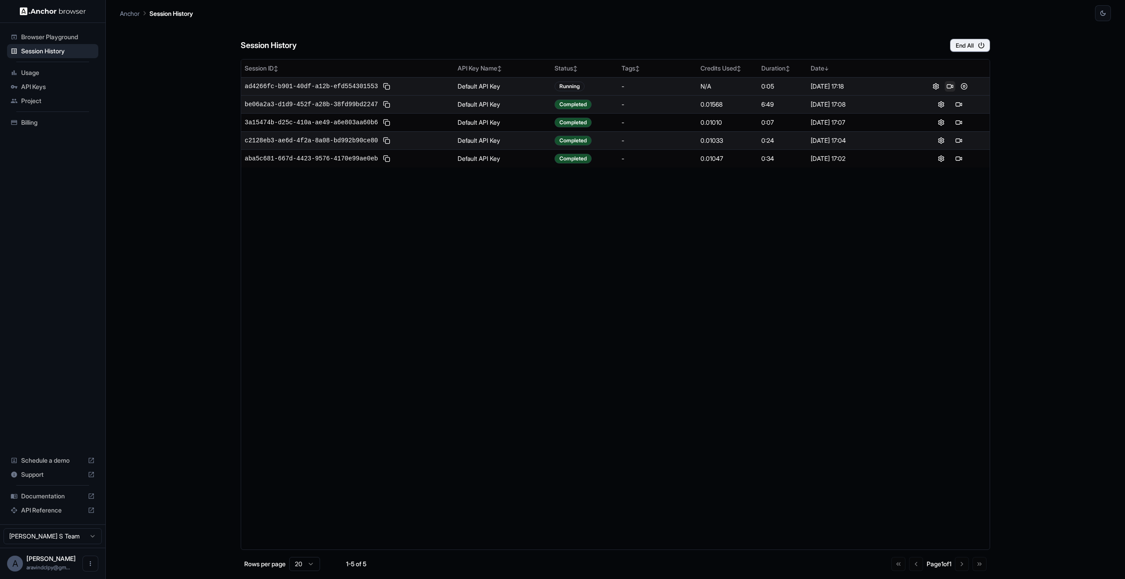
click at [616, 86] on button at bounding box center [950, 86] width 11 height 11
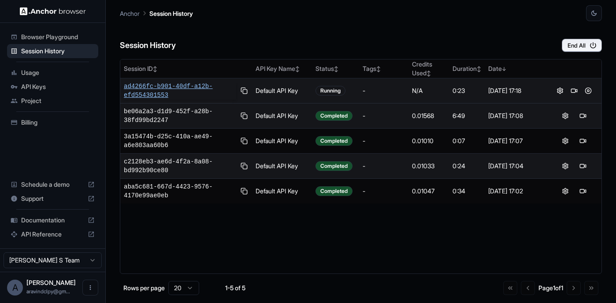
click at [160, 89] on span "ad4266fc-b901-40df-a12b-efd554301553" at bounding box center [180, 91] width 112 height 18
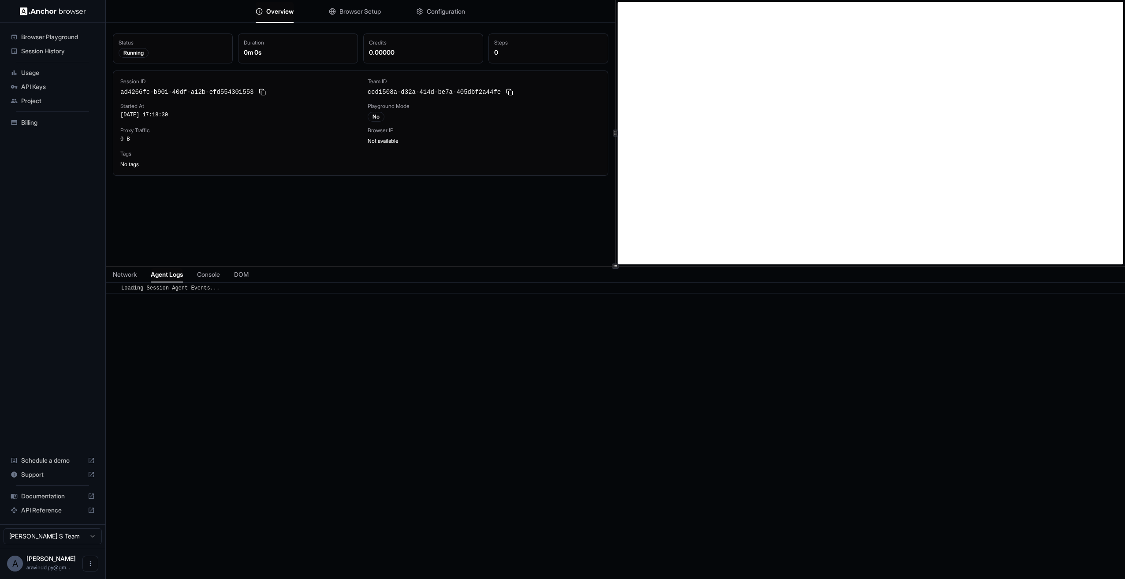
click at [183, 278] on span "Agent Logs" at bounding box center [167, 274] width 32 height 9
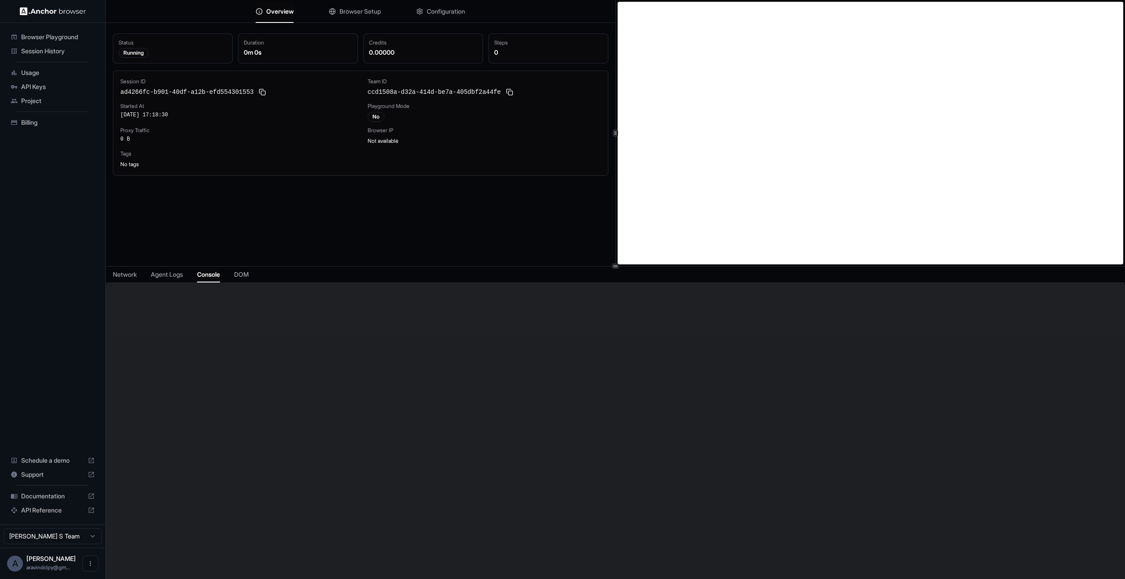
click at [208, 271] on span "Console" at bounding box center [208, 274] width 23 height 9
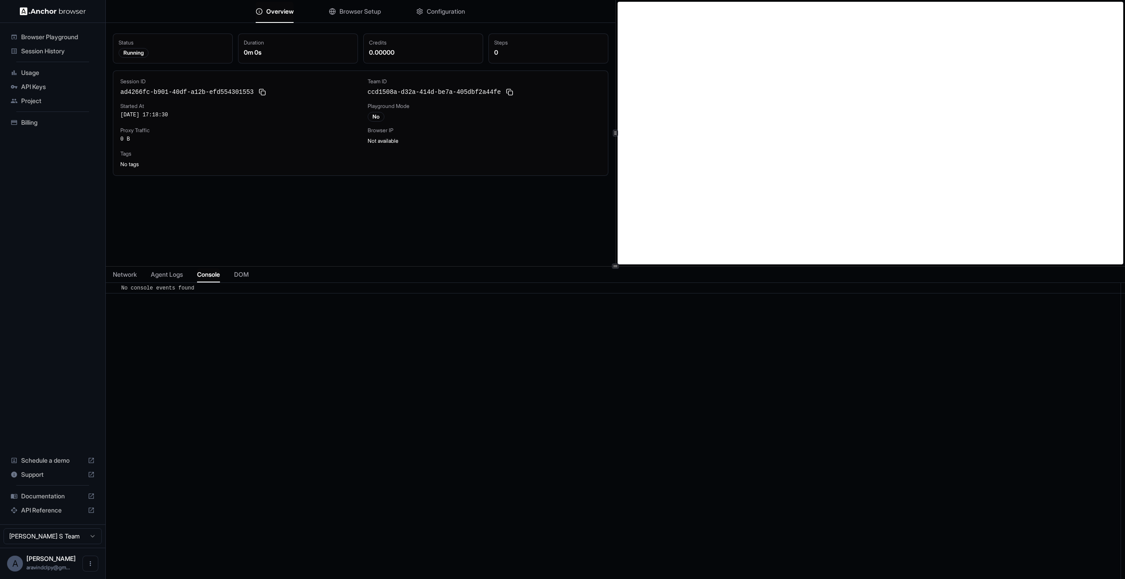
click at [248, 272] on span "DOM" at bounding box center [241, 274] width 15 height 9
click at [166, 270] on span "Agent Logs" at bounding box center [167, 274] width 32 height 9
click at [124, 271] on span "Network" at bounding box center [125, 274] width 24 height 9
click at [164, 272] on span "Agent Logs" at bounding box center [167, 274] width 32 height 9
click at [551, 27] on div "Status Running Duration 0m 0s Credits 0.00000 Steps 0 Session ID ad4266fc-b901-…" at bounding box center [361, 159] width 510 height 266
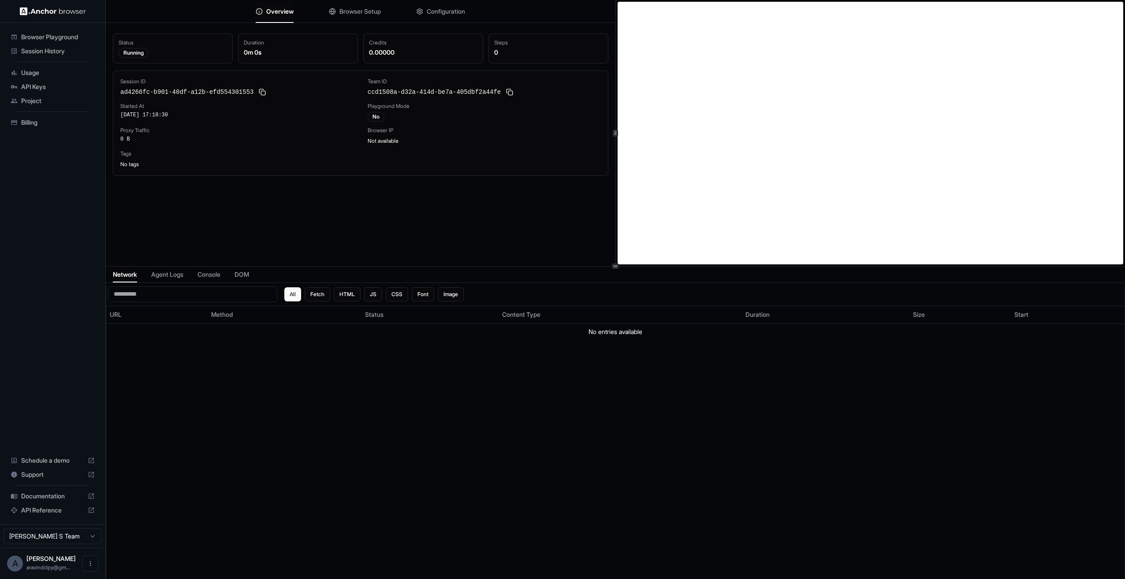
click at [64, 50] on span "Session History" at bounding box center [58, 51] width 74 height 9
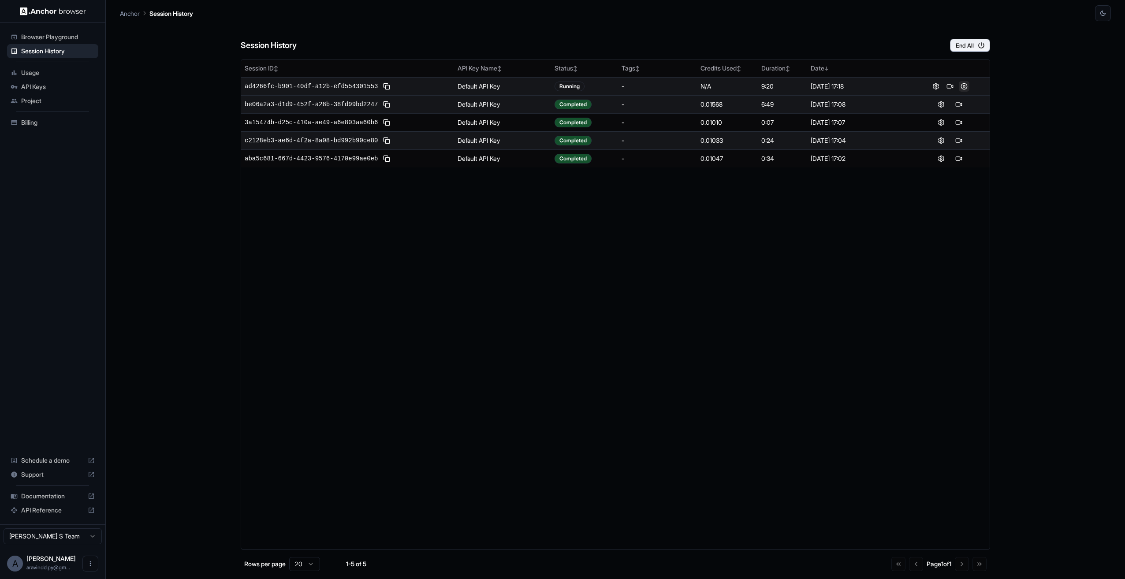
click at [964, 87] on button at bounding box center [964, 86] width 11 height 11
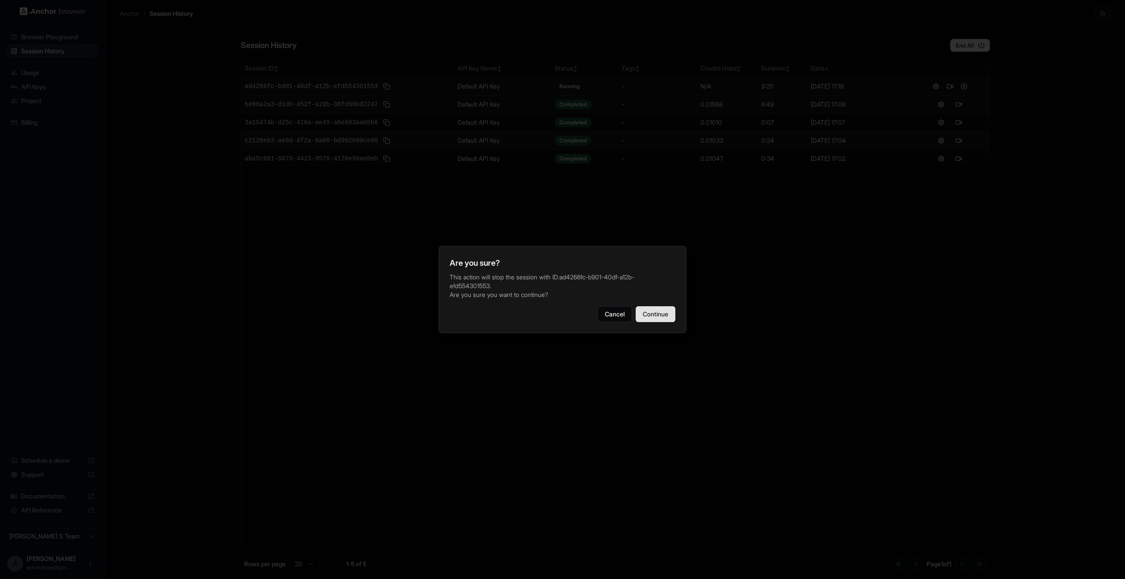
click at [666, 308] on button "Continue" at bounding box center [656, 314] width 40 height 16
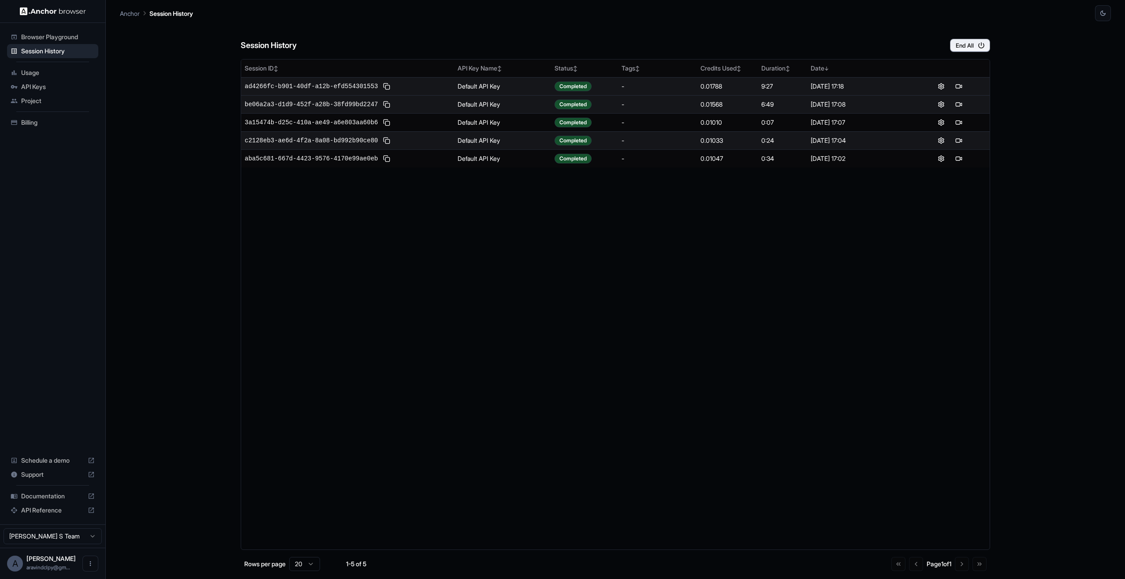
click at [1024, 246] on div "Session History End All Session ID ↕ API Key Name ↕ Status ↕ Tags ↕ Credits Use…" at bounding box center [615, 300] width 991 height 558
click at [440, 307] on div "Session ID ↕ API Key Name ↕ Status ↕ Tags ↕ Credits Used ↕ Duration ↕ Date ↓ ad…" at bounding box center [615, 304] width 749 height 491
click at [55, 97] on span "Project" at bounding box center [58, 101] width 74 height 9
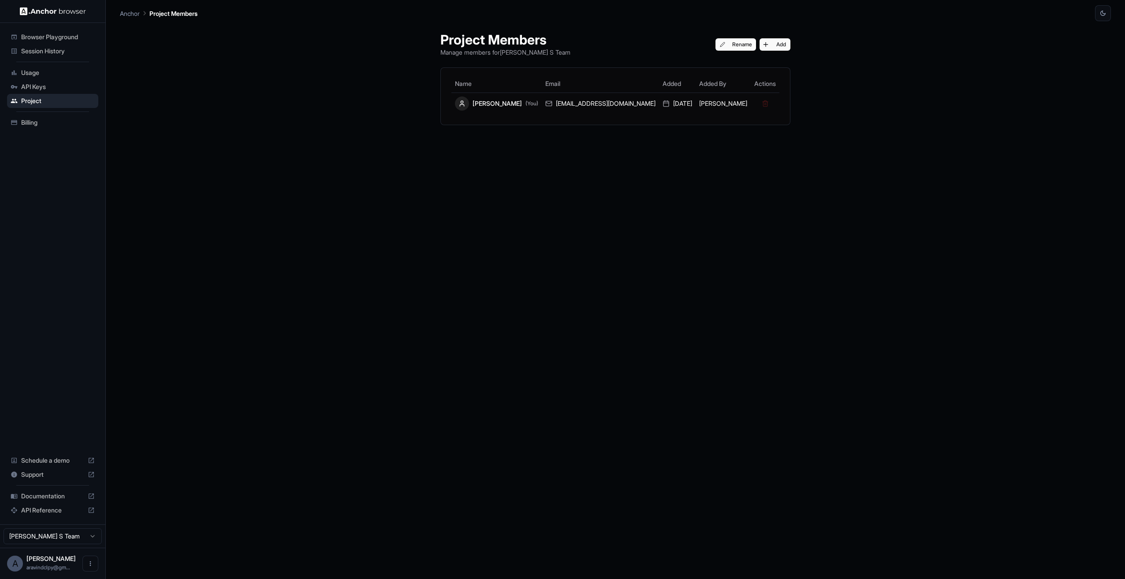
click at [57, 88] on span "API Keys" at bounding box center [58, 86] width 74 height 9
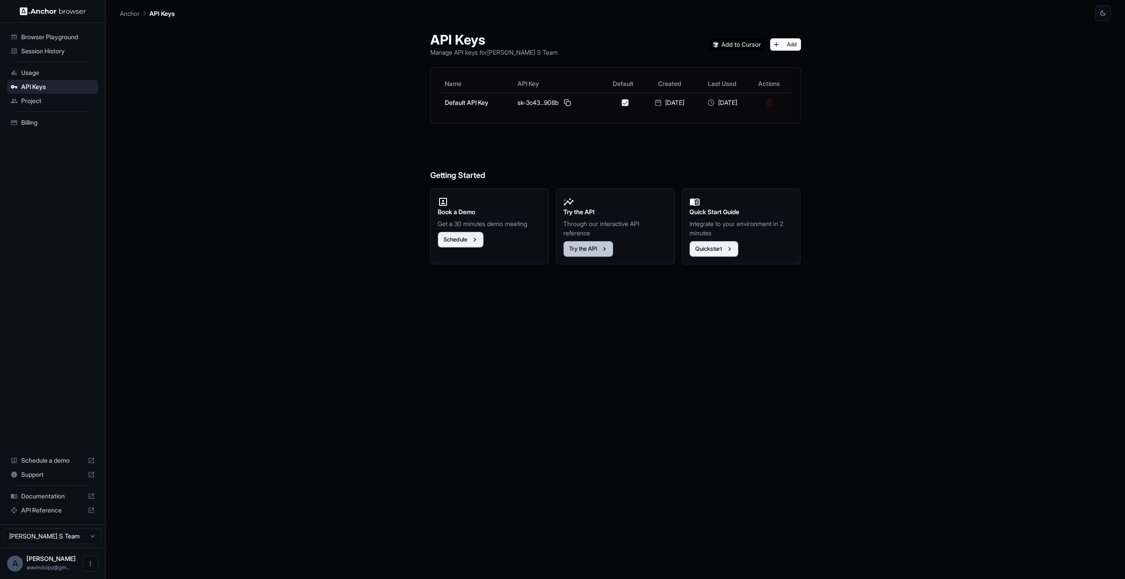
click at [595, 252] on button "Try the API" at bounding box center [588, 249] width 50 height 16
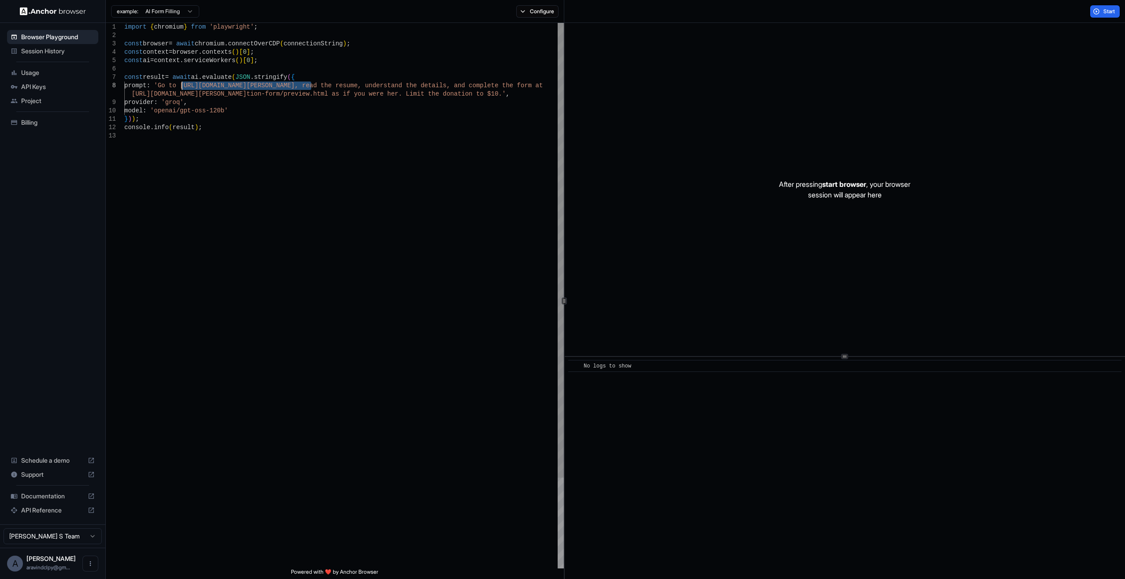
drag, startPoint x: 312, startPoint y: 86, endPoint x: 182, endPoint y: 84, distance: 129.6
click at [182, 84] on div "import { chromium } from 'playwright' ; const browser = await chromium . connec…" at bounding box center [343, 350] width 439 height 655
drag, startPoint x: 315, startPoint y: 85, endPoint x: 183, endPoint y: 85, distance: 131.8
click at [183, 85] on div "import { chromium } from 'playwright' ; const browser = await chromium . connec…" at bounding box center [343, 350] width 439 height 655
drag, startPoint x: 131, startPoint y: 93, endPoint x: 375, endPoint y: 96, distance: 243.3
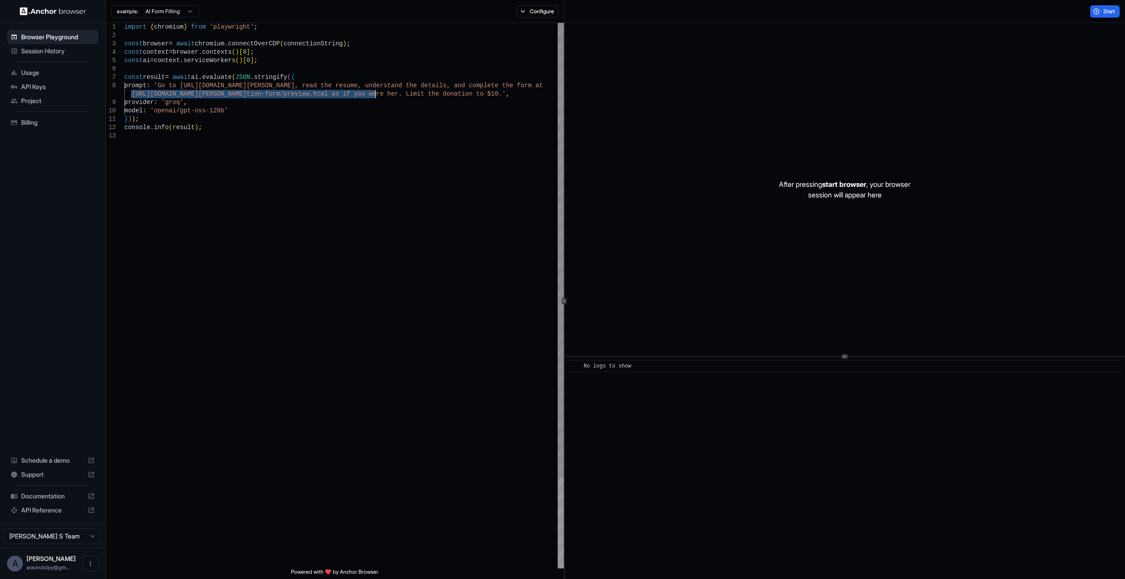
click at [375, 96] on div "import { chromium } from 'playwright' ; const browser = await chromium . connec…" at bounding box center [343, 350] width 439 height 655
type textarea "**********"
click at [402, 139] on div "import { chromium } from 'playwright' ; const browser = await chromium . connec…" at bounding box center [343, 350] width 439 height 655
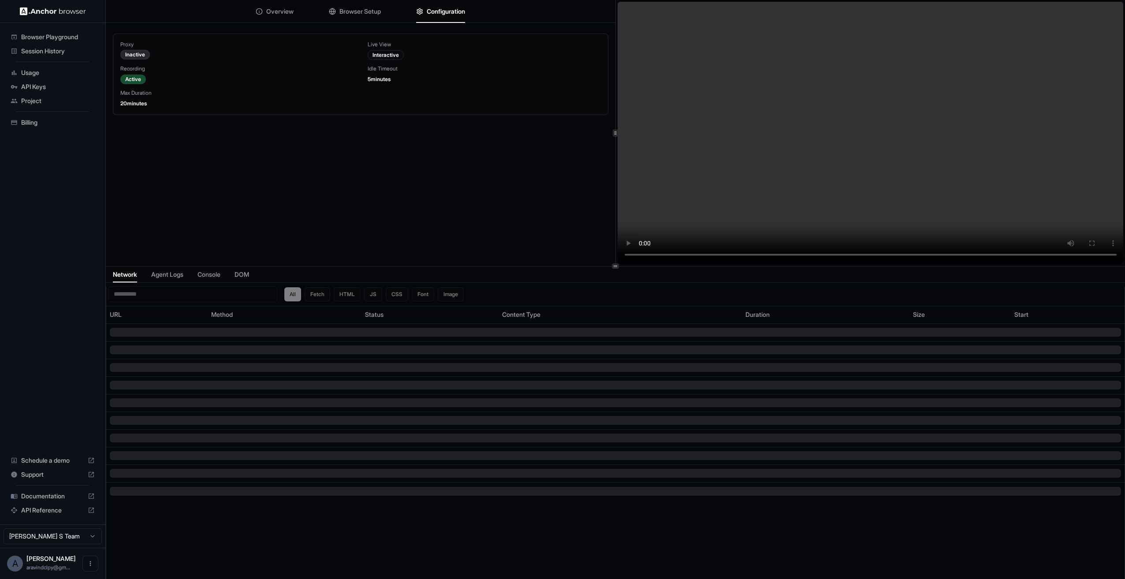
click at [428, 9] on span "Configuration" at bounding box center [446, 11] width 38 height 9
click at [379, 11] on span "Browser Setup" at bounding box center [359, 11] width 41 height 9
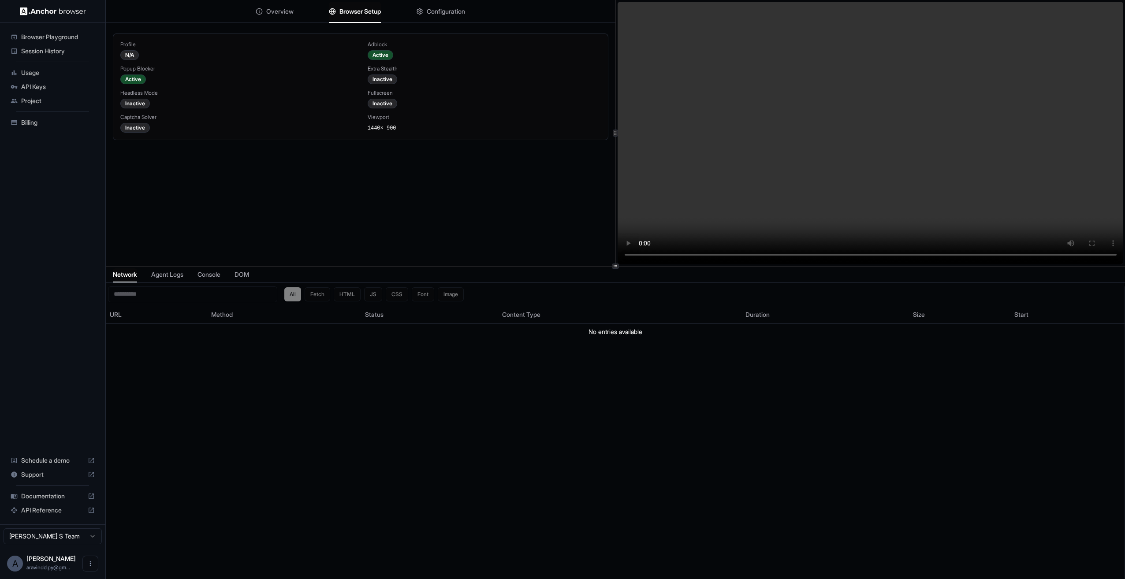
click at [299, 10] on div "Overview Browser Setup Configuration" at bounding box center [361, 11] width 510 height 23
click at [293, 12] on div "Overview Browser Setup Configuration" at bounding box center [361, 11] width 510 height 23
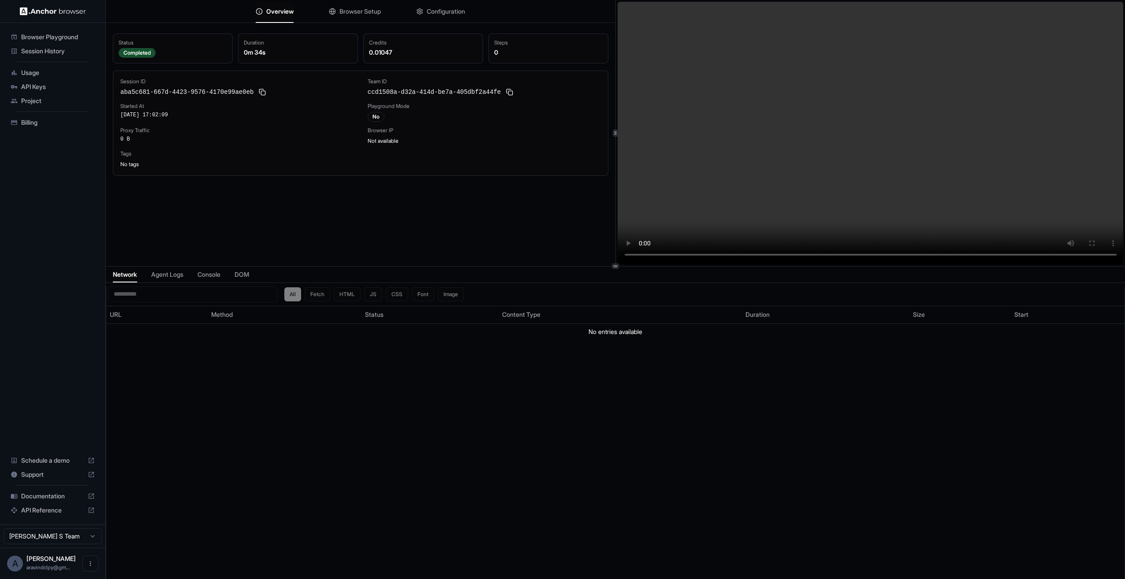
click at [282, 12] on span "Overview" at bounding box center [279, 11] width 27 height 9
